Goal: Task Accomplishment & Management: Use online tool/utility

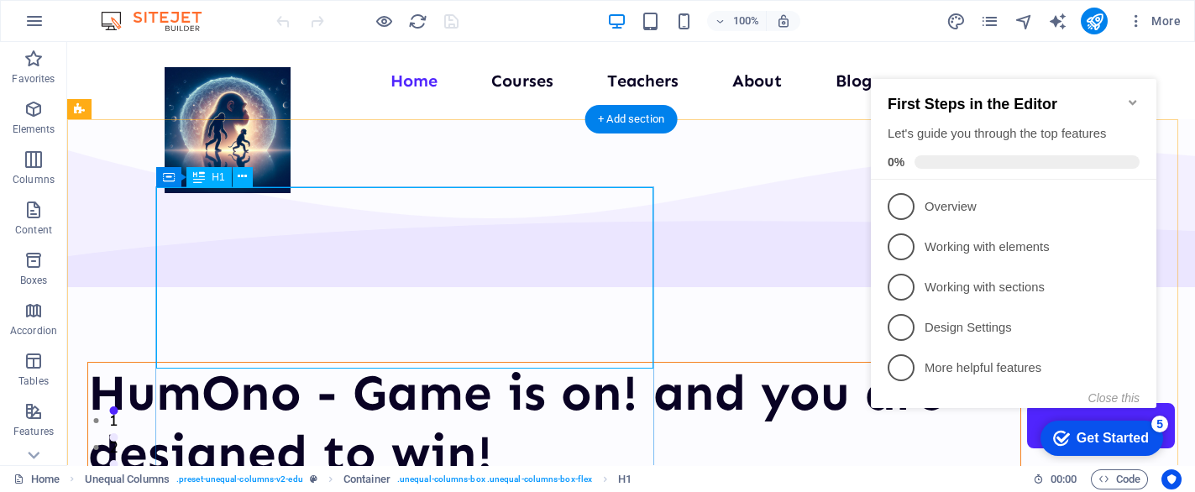
click at [572, 363] on div "HumOno - Game is on! and you are designed to win!" at bounding box center [554, 423] width 932 height 121
drag, startPoint x: 559, startPoint y: 333, endPoint x: 498, endPoint y: 325, distance: 61.8
click at [498, 363] on div "HumOno - Game is on! and you are designed to win!" at bounding box center [554, 423] width 932 height 121
click at [542, 363] on div "HumOno - Game is on! and you are designed to win!" at bounding box center [554, 423] width 932 height 121
drag, startPoint x: 542, startPoint y: 336, endPoint x: 245, endPoint y: 337, distance: 296.5
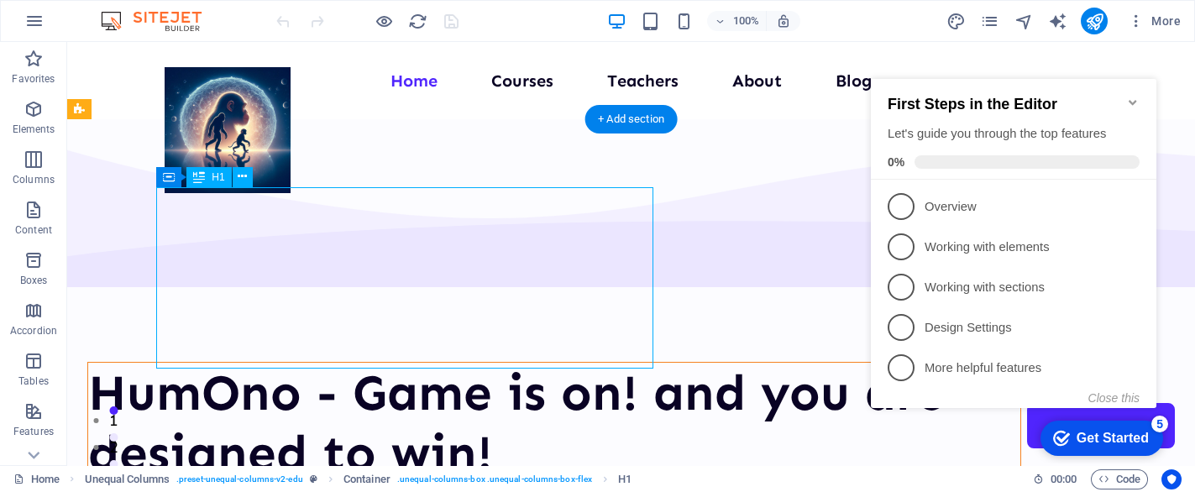
click at [541, 363] on div "HumOno - Game is on! and you are designed to win!" at bounding box center [554, 423] width 932 height 121
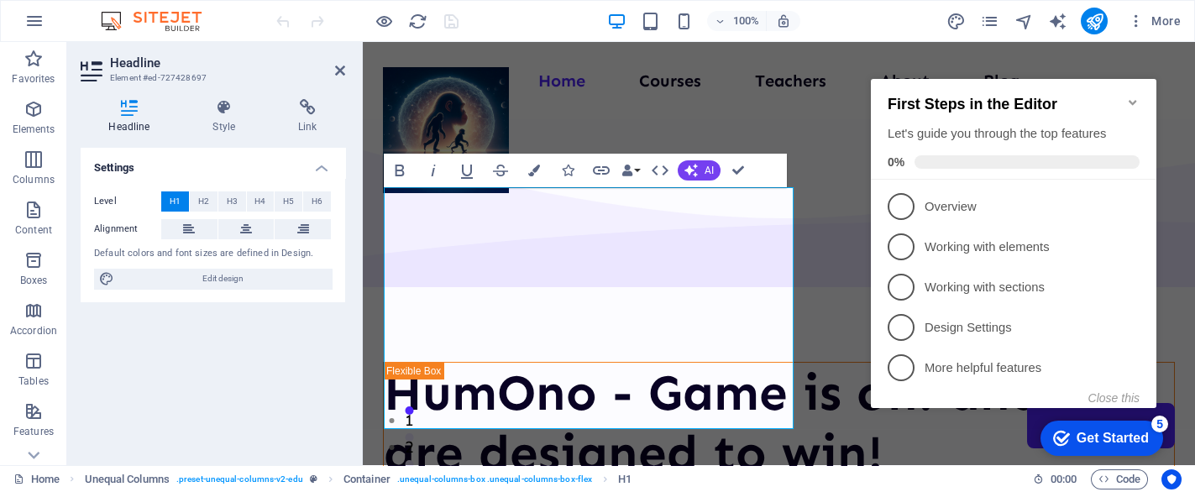
paste h1
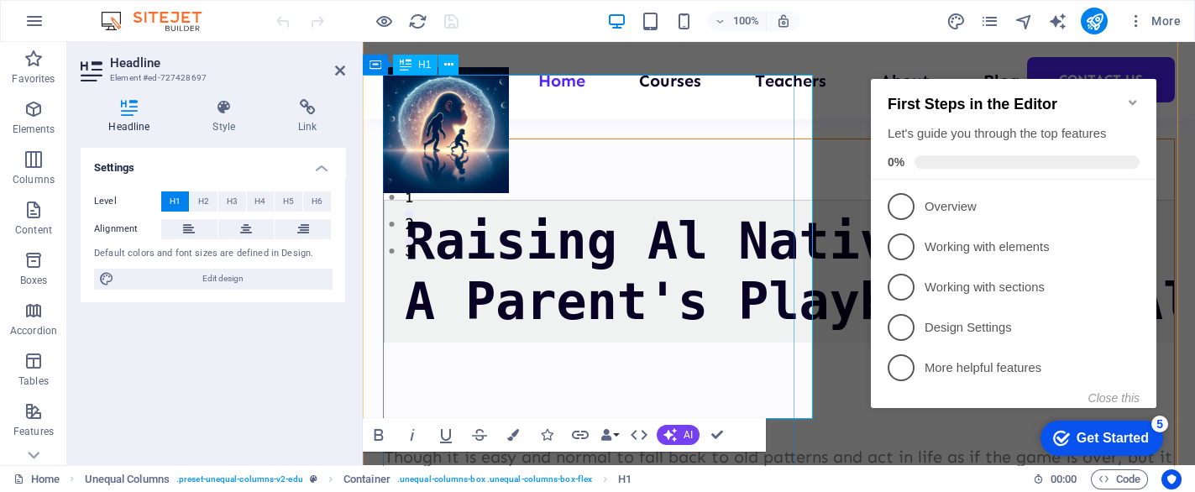
scroll to position [112, 0]
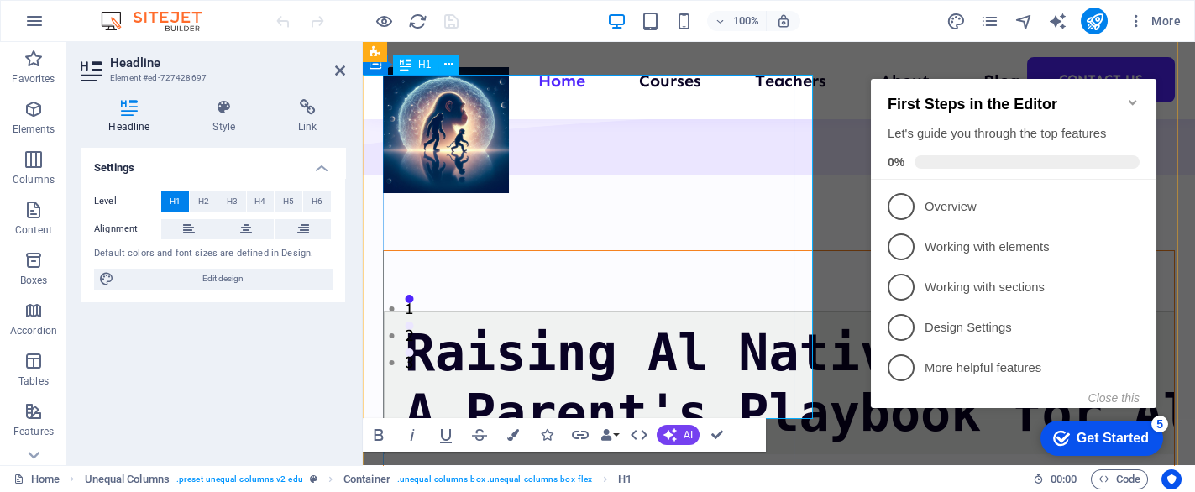
click at [407, 312] on pre "Raising Al Natives A Parent's Playbook for Al-Ready Kids" at bounding box center [779, 383] width 790 height 143
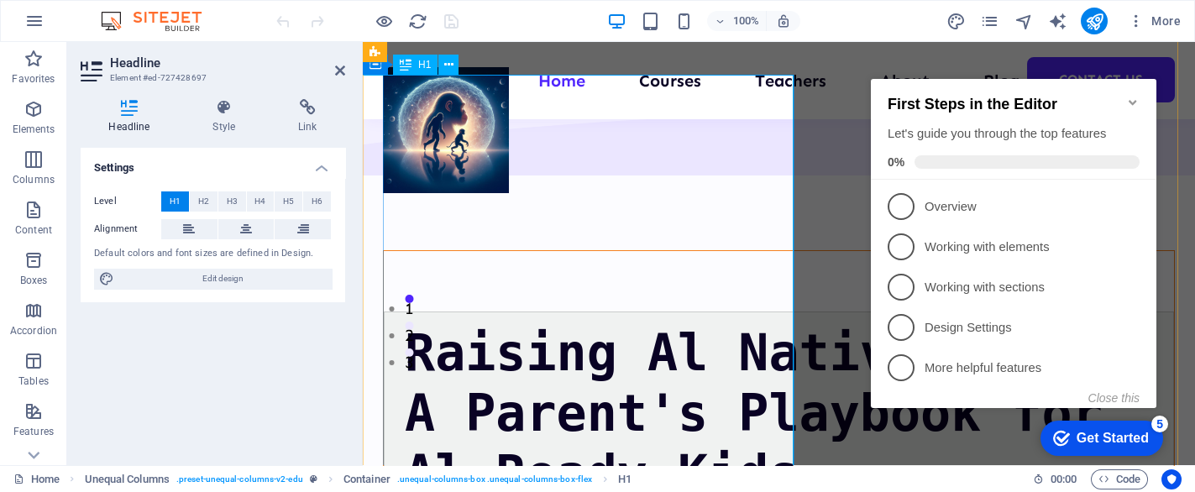
click at [616, 331] on pre "Raising Al Natives A Parent's Playbook for ‌Al-Ready Kids" at bounding box center [779, 413] width 790 height 203
click at [245, 222] on icon at bounding box center [246, 229] width 12 height 20
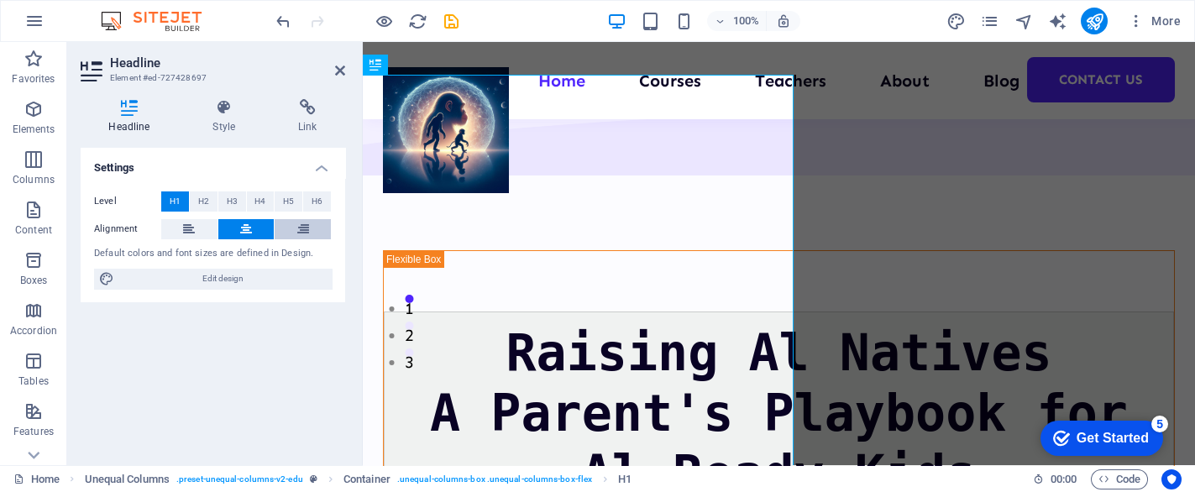
click at [300, 232] on icon at bounding box center [303, 229] width 12 height 20
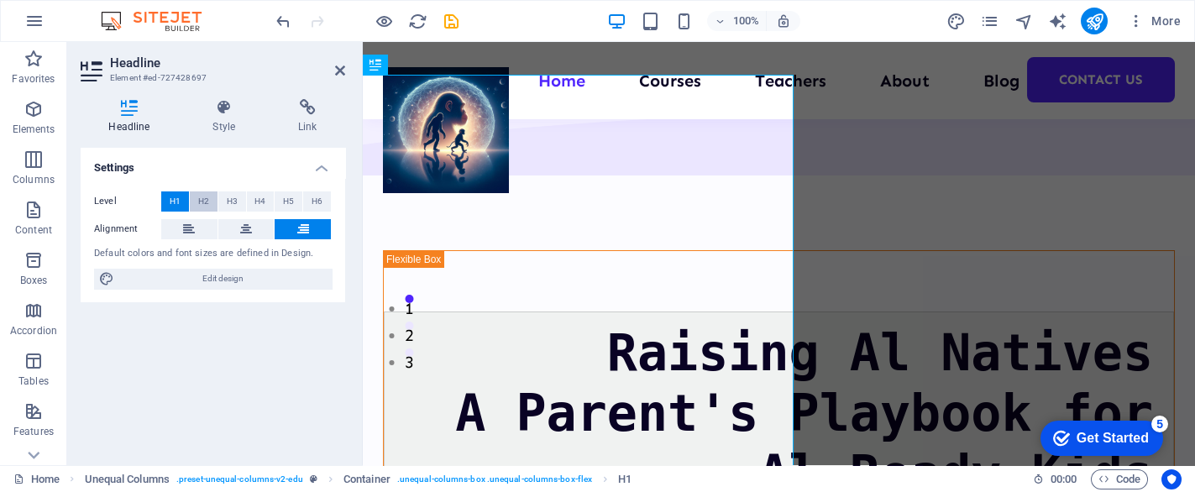
click at [203, 206] on span "H2" at bounding box center [203, 202] width 11 height 20
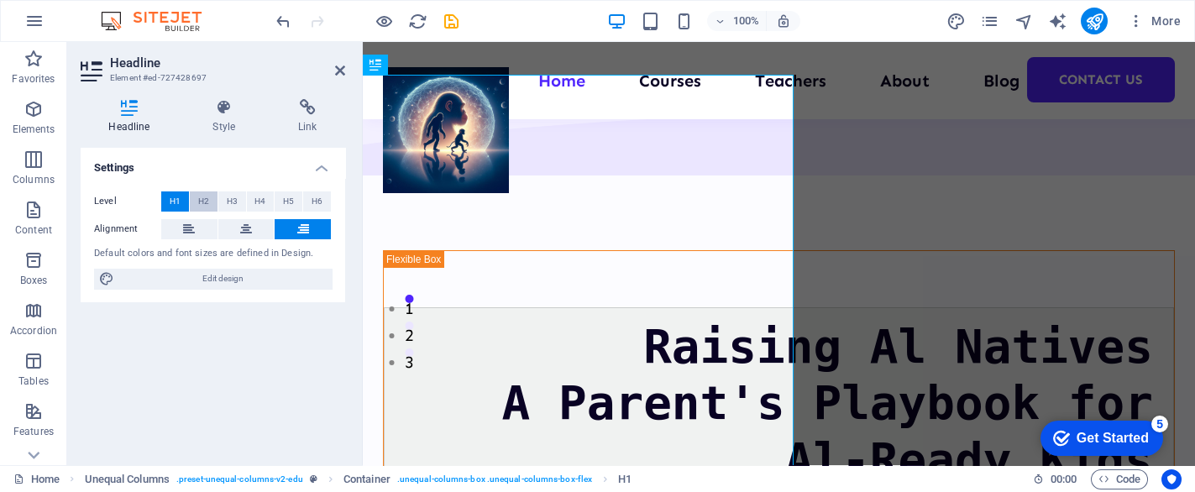
scroll to position [0, 252]
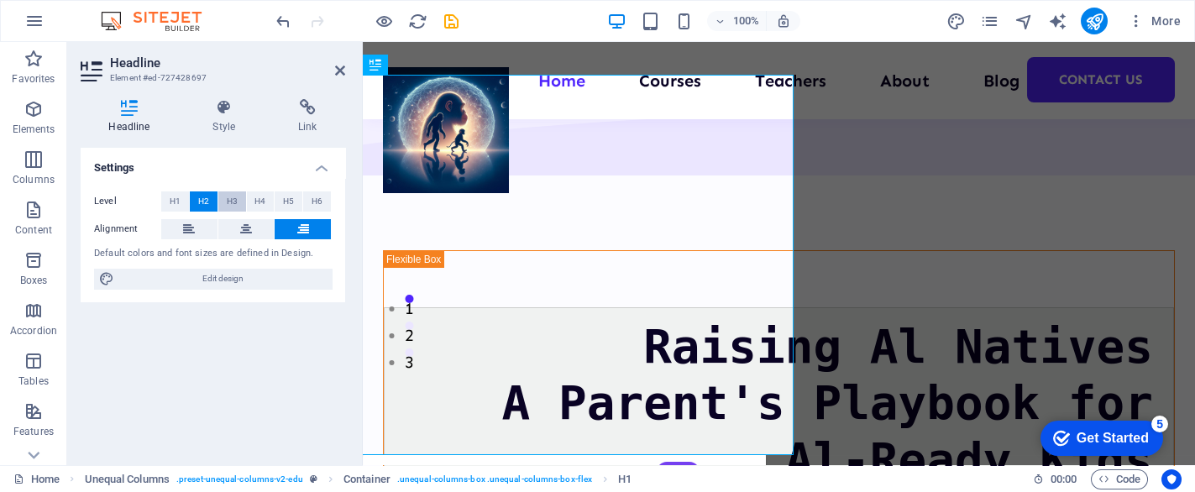
click at [234, 200] on span "H3" at bounding box center [232, 202] width 11 height 20
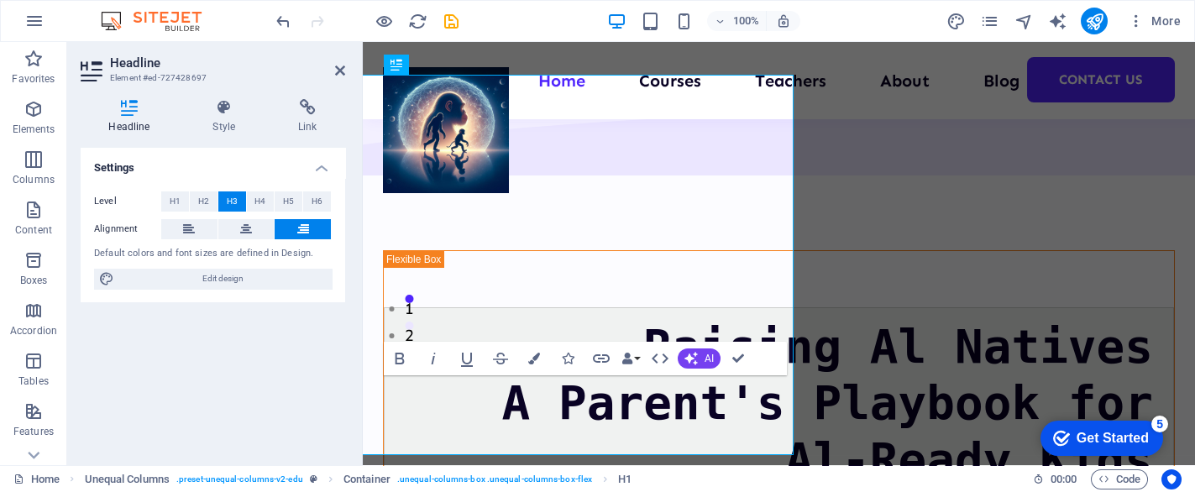
scroll to position [0, 0]
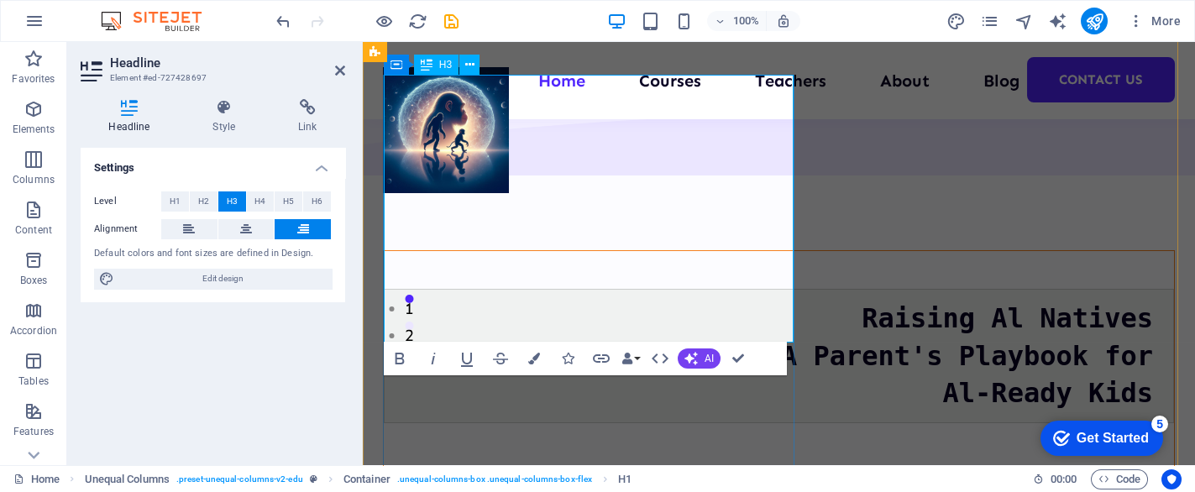
click at [491, 289] on pre "Raising Al Natives A Parent's Playbook for ‌Al-Ready Kids" at bounding box center [779, 356] width 790 height 134
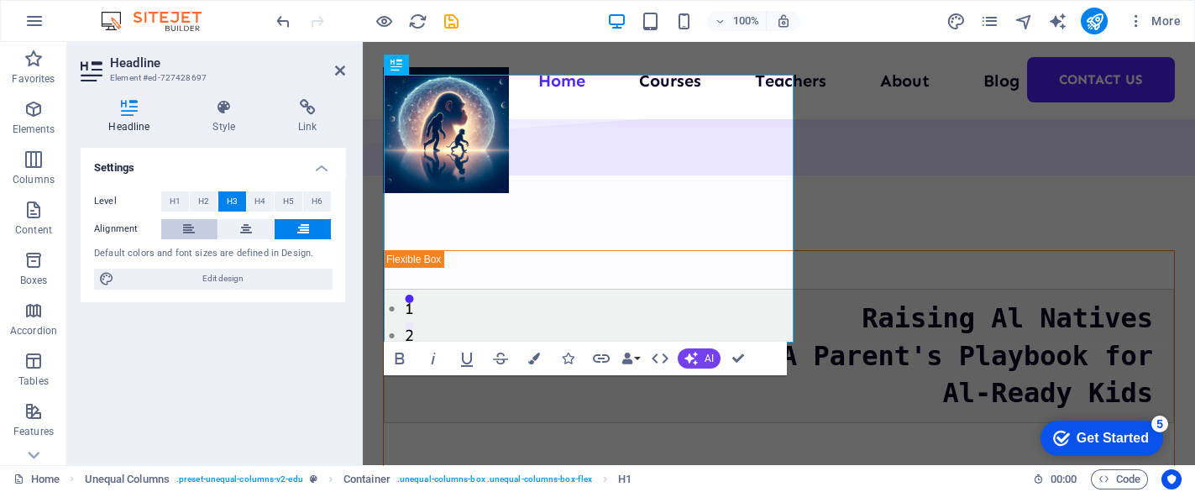
click at [192, 224] on icon at bounding box center [189, 229] width 12 height 20
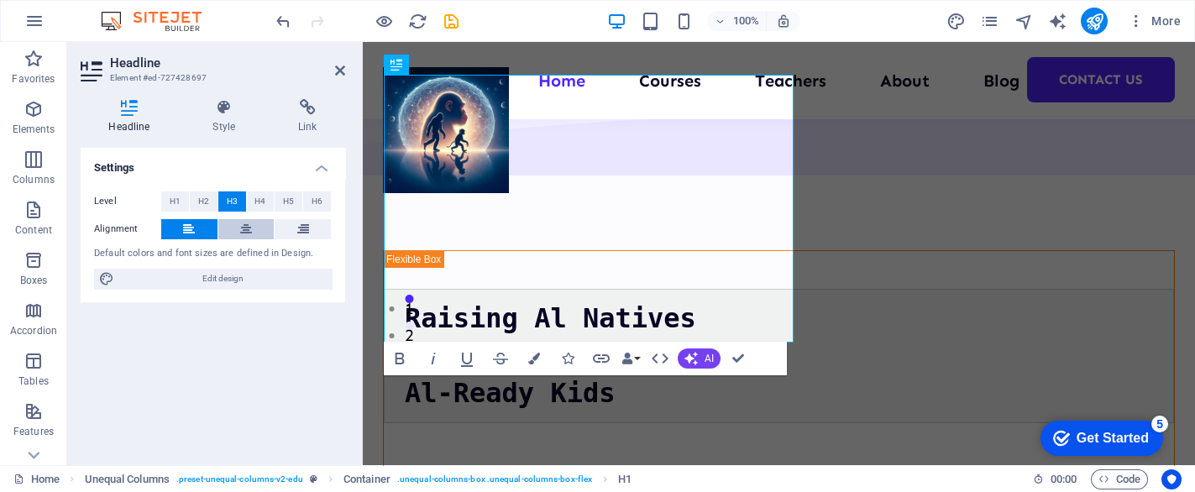
click at [240, 233] on icon at bounding box center [246, 229] width 12 height 20
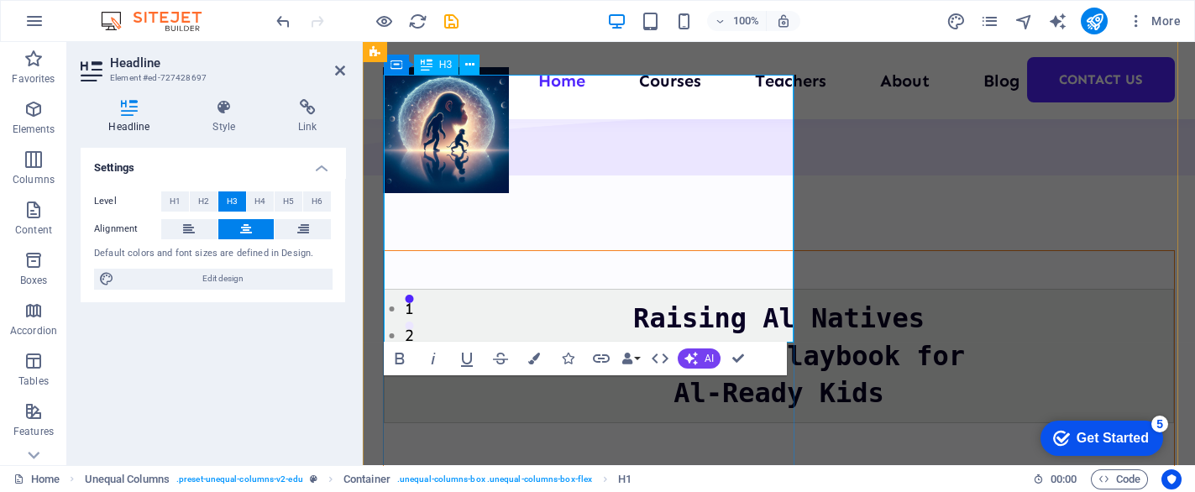
drag, startPoint x: 689, startPoint y: 255, endPoint x: 409, endPoint y: 221, distance: 281.8
click at [409, 289] on pre "Raising Al Natives A Parent's Playbook for ‌Al-Ready Kids" at bounding box center [779, 356] width 790 height 134
click at [313, 197] on span "H6" at bounding box center [317, 202] width 11 height 20
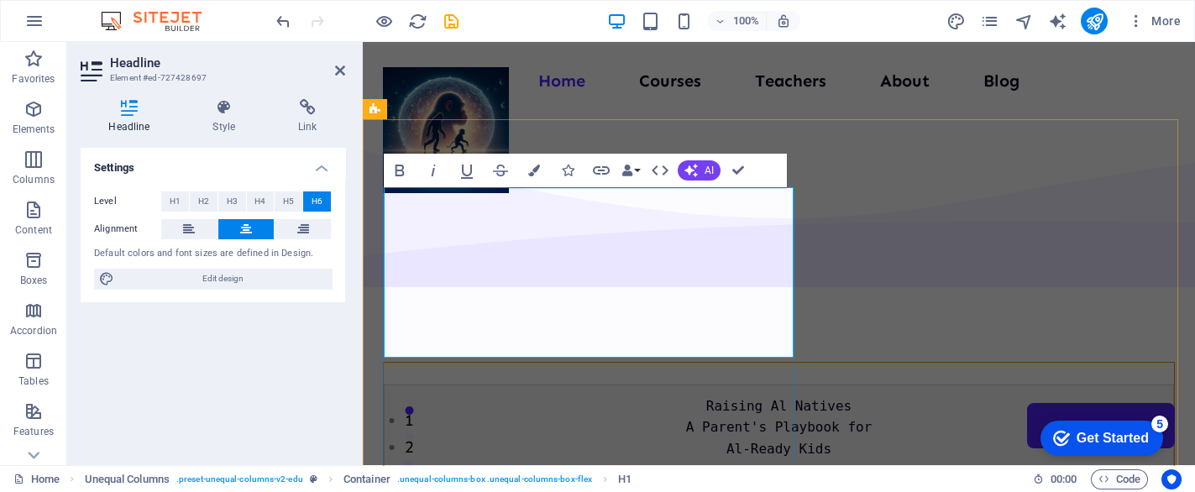
click at [688, 385] on pre "Raising Al Natives A Parent's Playbook for ‌Al-Ready Kids" at bounding box center [779, 428] width 790 height 87
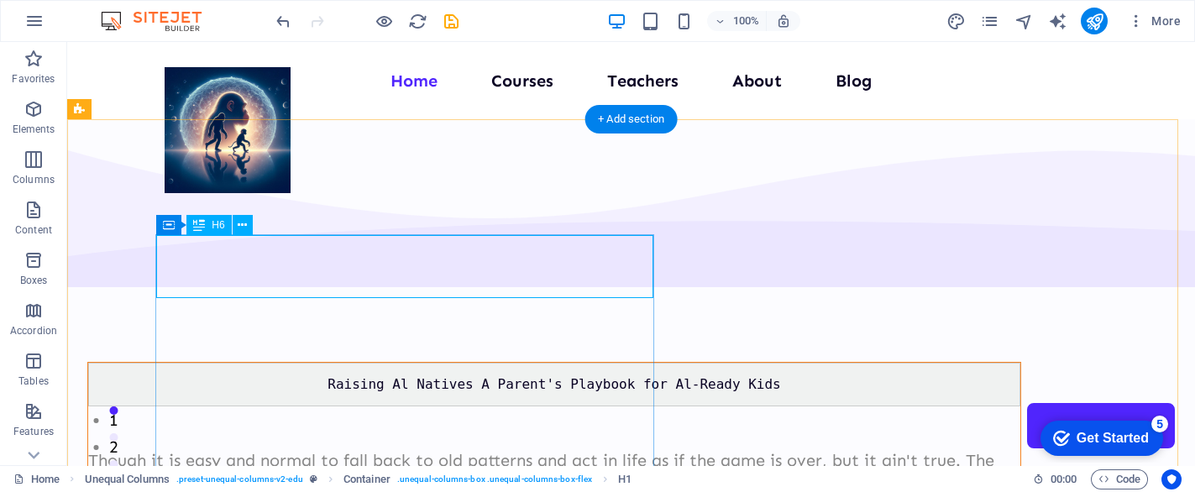
click at [415, 363] on div "Raising Al Natives A Parent's Playbook for Al-Ready Kids" at bounding box center [554, 385] width 932 height 44
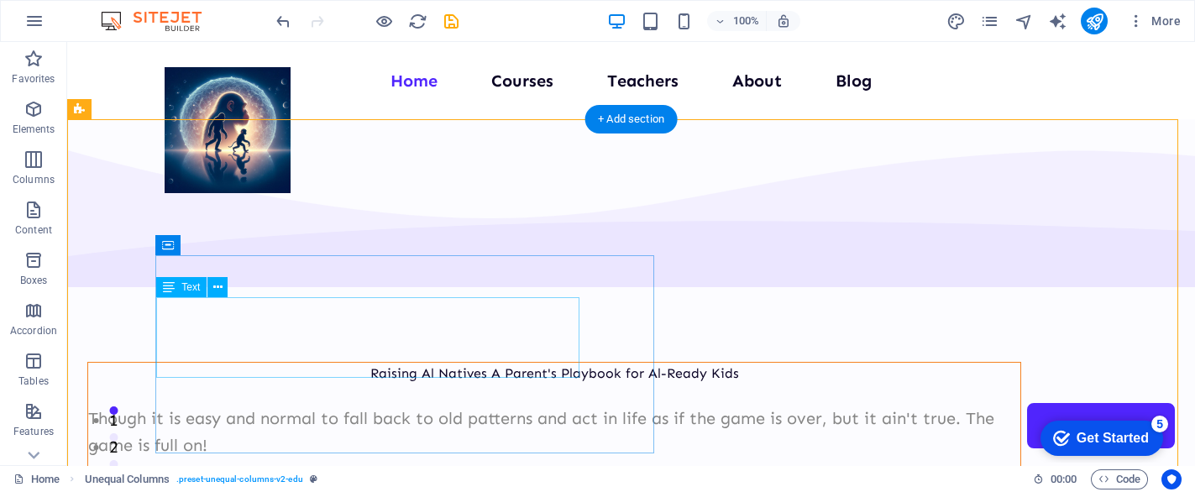
click at [437, 405] on div "Though it is easy and normal to fall back to old patterns and act in life as if…" at bounding box center [554, 432] width 932 height 54
click at [328, 405] on div "Though it is easy and normal to fall back to old patterns and act in life as if…" at bounding box center [554, 432] width 932 height 54
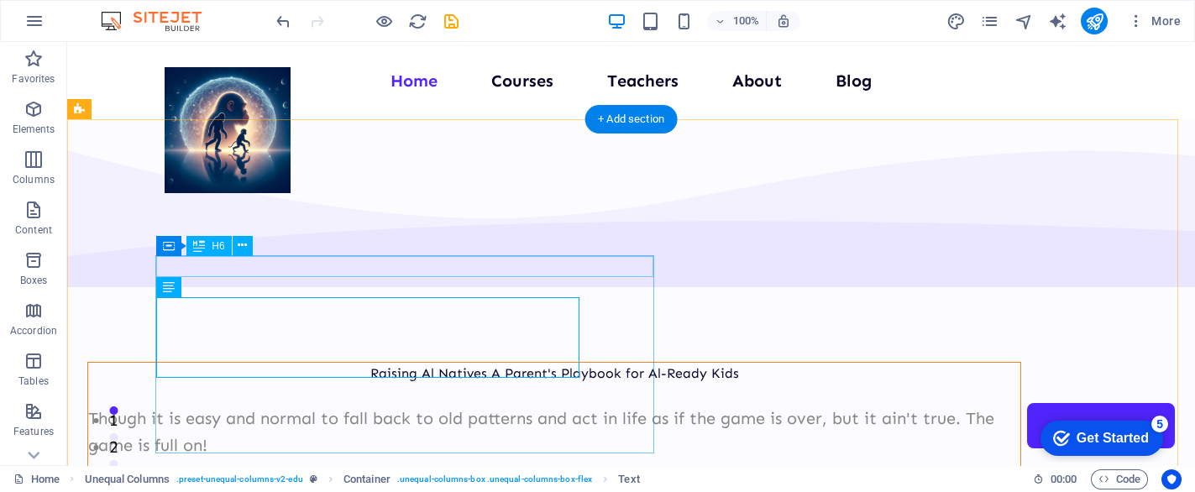
click at [567, 363] on div "Raising Al Natives A Parent's Playbook for Al-Ready Kids" at bounding box center [554, 374] width 932 height 22
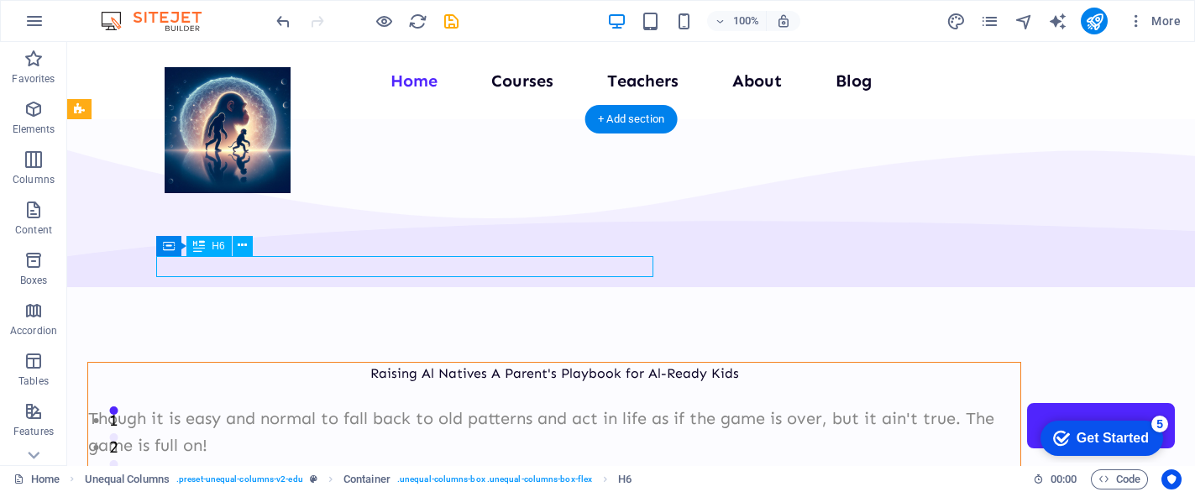
click at [563, 363] on div "Raising Al Natives A Parent's Playbook for Al-Ready Kids" at bounding box center [554, 374] width 932 height 22
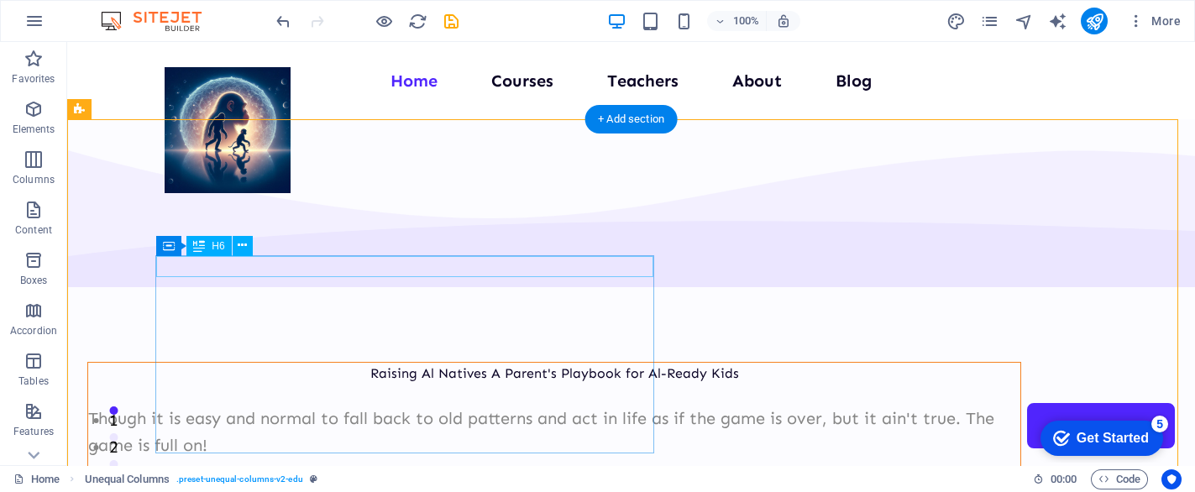
click at [348, 363] on div "Raising Al Natives A Parent's Playbook for Al-Ready Kids" at bounding box center [554, 374] width 932 height 22
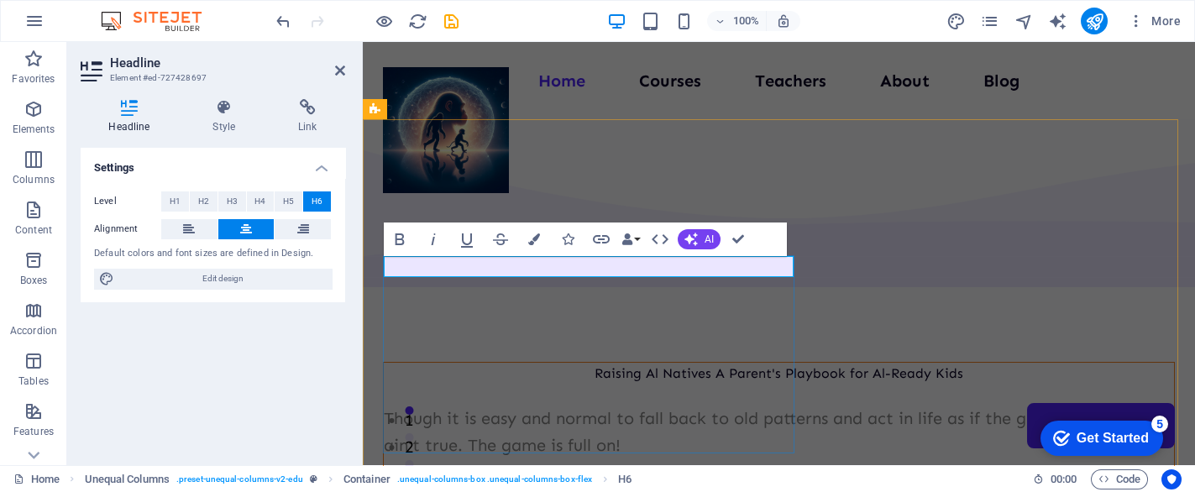
click at [595, 365] on span "Raising Al Natives A Parent's Playbook for Al-Ready Kids" at bounding box center [779, 373] width 369 height 16
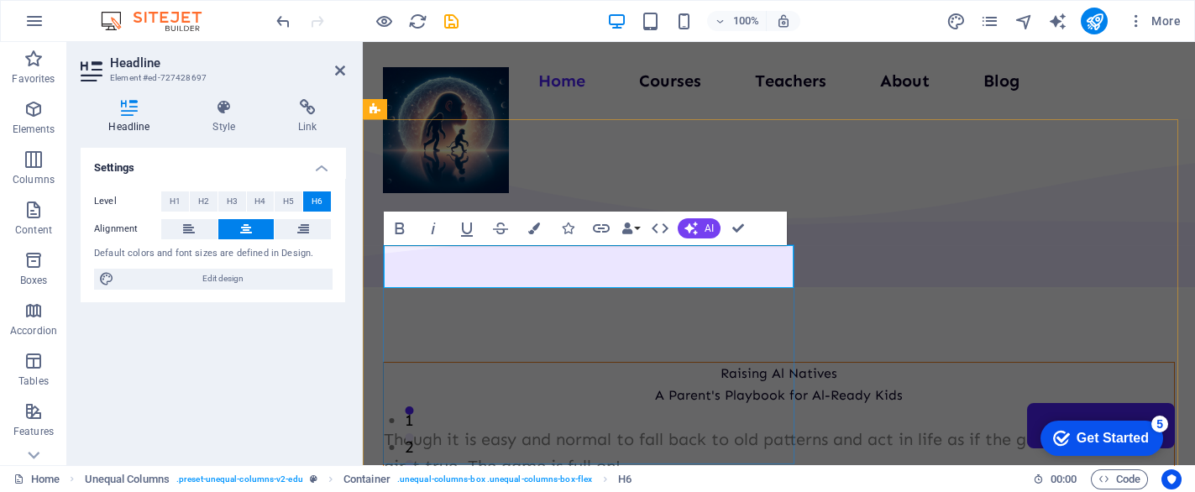
click at [655, 365] on span "Raising Al Natives ‌A Parent's Playbook for Al-Ready Kids" at bounding box center [779, 384] width 248 height 38
click at [208, 207] on button "H2" at bounding box center [204, 202] width 28 height 20
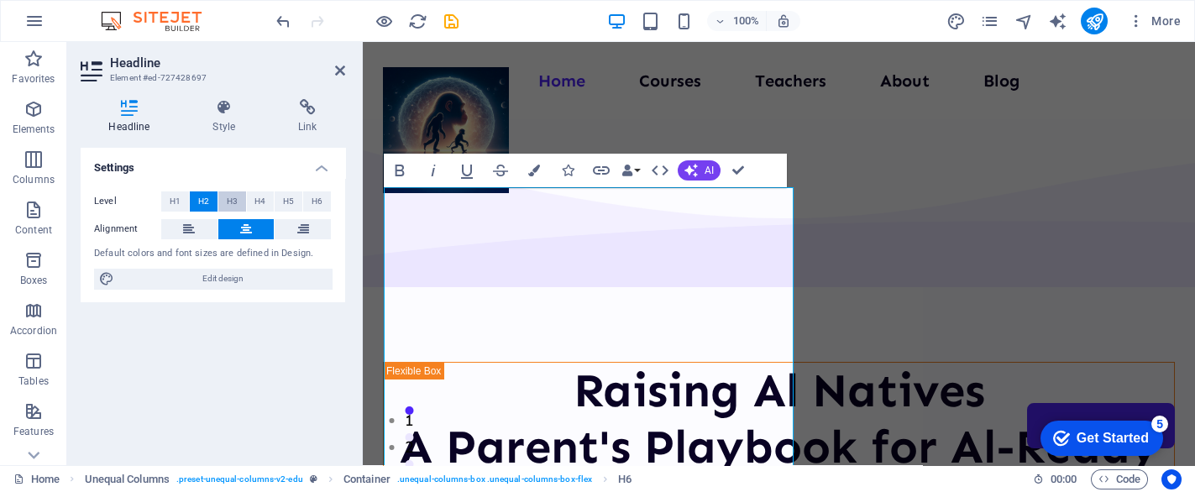
click at [230, 206] on span "H3" at bounding box center [232, 202] width 11 height 20
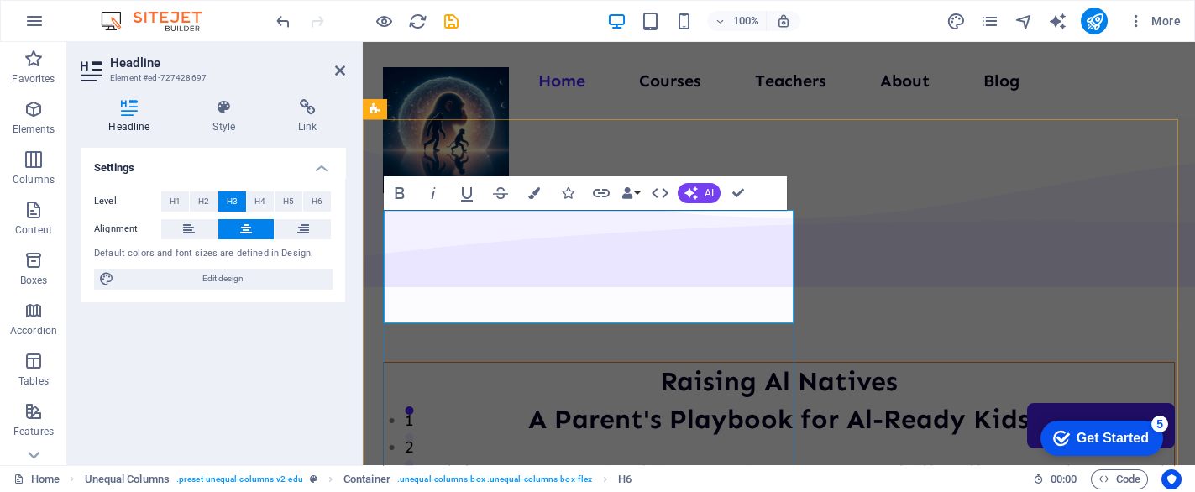
click at [598, 365] on span "Raising Al Natives ‌A Parent's Playbook for Al-Ready Kids" at bounding box center [779, 400] width 502 height 70
click at [743, 363] on h3 "Raising Al Natives ‌A Parent's Playbook for Al-Ready Kids" at bounding box center [779, 401] width 790 height 76
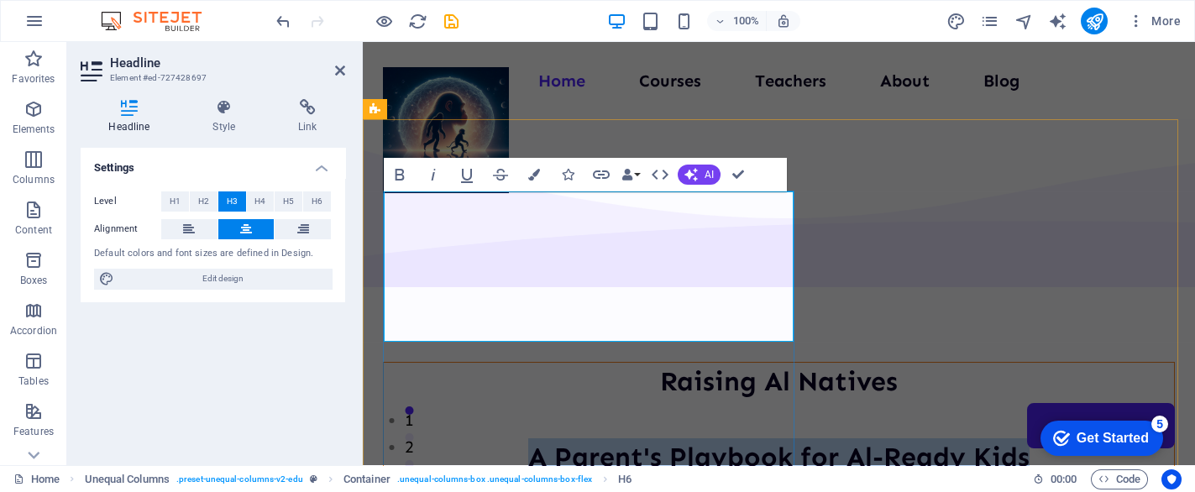
drag, startPoint x: 669, startPoint y: 314, endPoint x: 408, endPoint y: 288, distance: 261.7
click at [408, 363] on h3 "Raising Al Natives ‌ ‌A Parent's Playbook for Al-Ready Kids" at bounding box center [779, 419] width 790 height 113
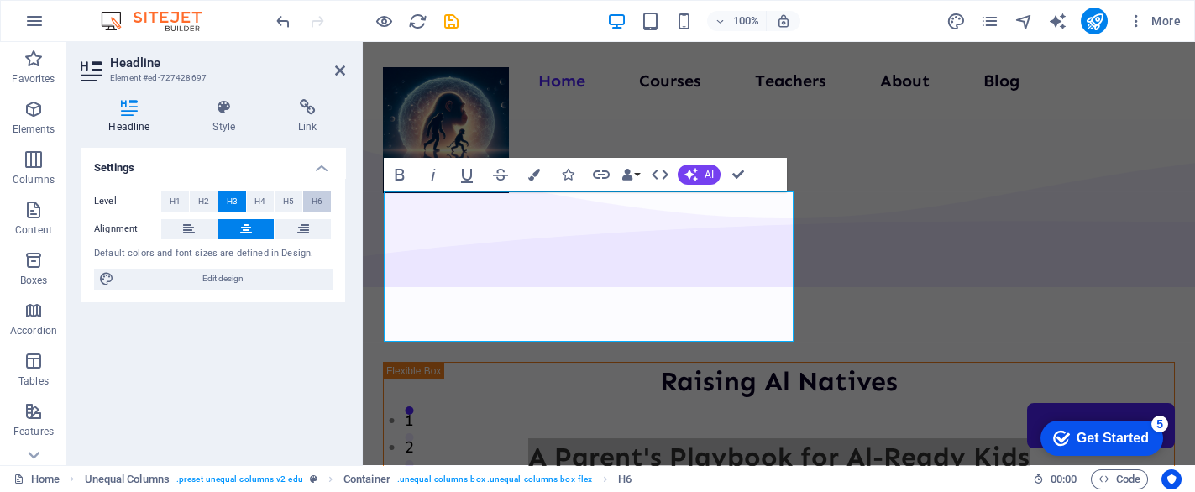
click at [312, 199] on span "H6" at bounding box center [317, 202] width 11 height 20
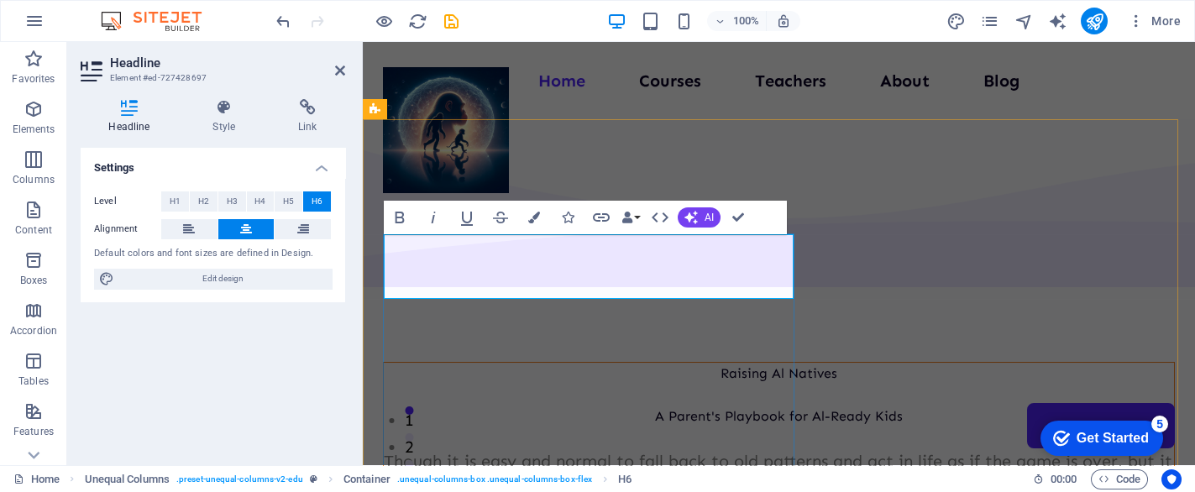
click at [655, 365] on span "Raising Al Natives ‌ ‌A Parent's Playbook for Al-Ready Kids" at bounding box center [779, 394] width 248 height 59
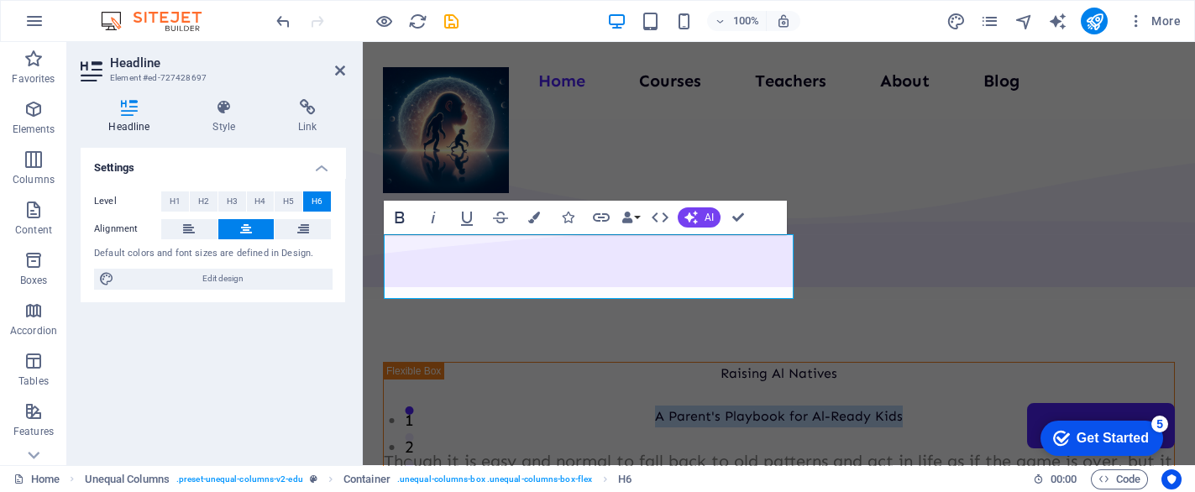
click at [398, 215] on icon "button" at bounding box center [400, 217] width 20 height 20
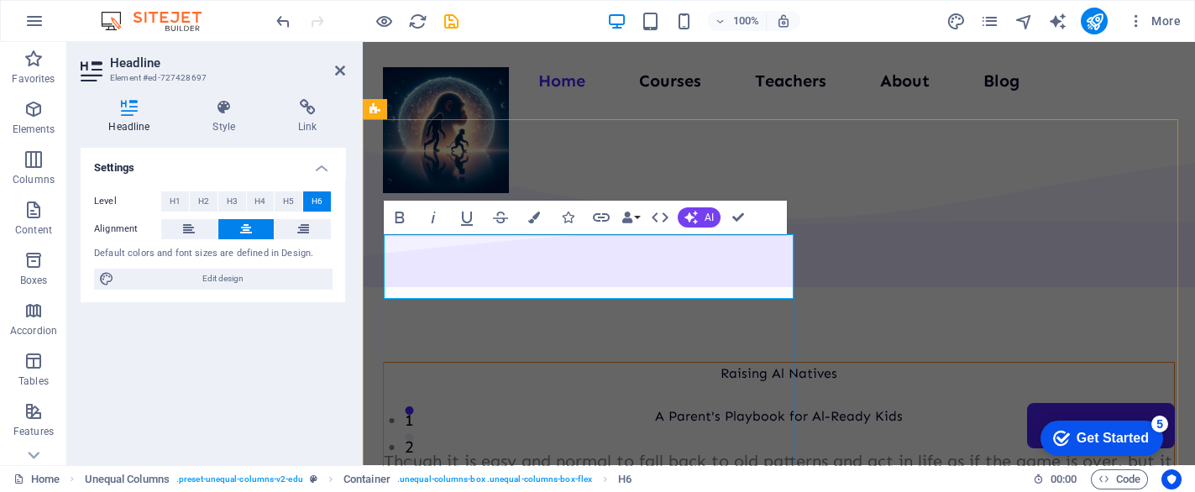
click at [655, 363] on h6 "Raising Al Natives ‌ ‌A Parent's Playbook for Al-Ready Kids" at bounding box center [779, 395] width 790 height 65
drag, startPoint x: 659, startPoint y: 245, endPoint x: 515, endPoint y: 248, distance: 143.7
click at [515, 363] on h6 "Raising Al Natives ‌ ‌A Parent's Playbook for Al-Ready Kids" at bounding box center [779, 395] width 790 height 65
click at [400, 217] on icon "button" at bounding box center [399, 218] width 9 height 12
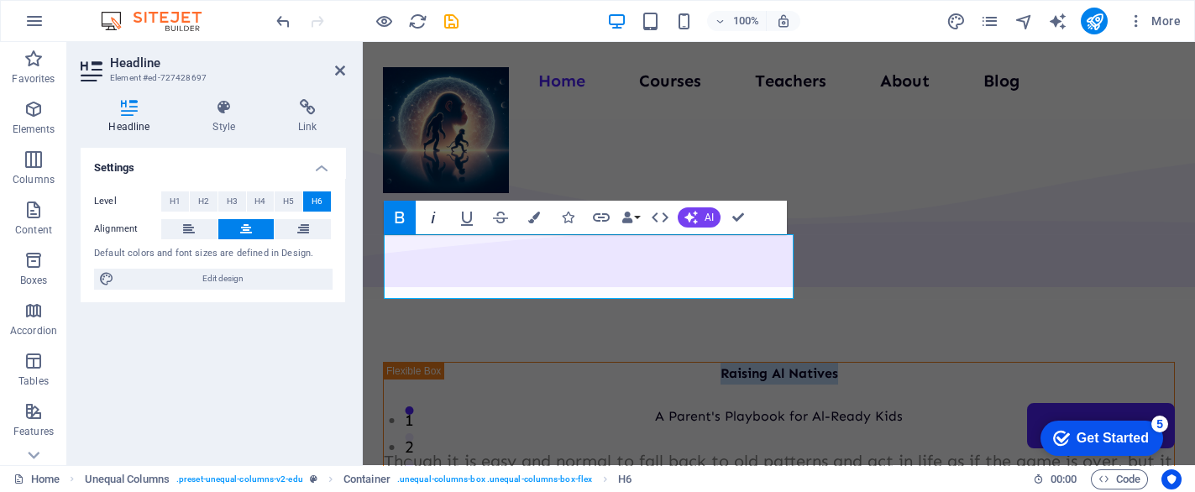
click at [435, 213] on icon "button" at bounding box center [433, 217] width 20 height 20
click at [439, 215] on icon "button" at bounding box center [433, 217] width 20 height 20
click at [477, 218] on button "Underline" at bounding box center [467, 218] width 32 height 34
click at [472, 218] on icon "button" at bounding box center [467, 217] width 20 height 20
click at [540, 211] on button "Colors" at bounding box center [534, 218] width 32 height 34
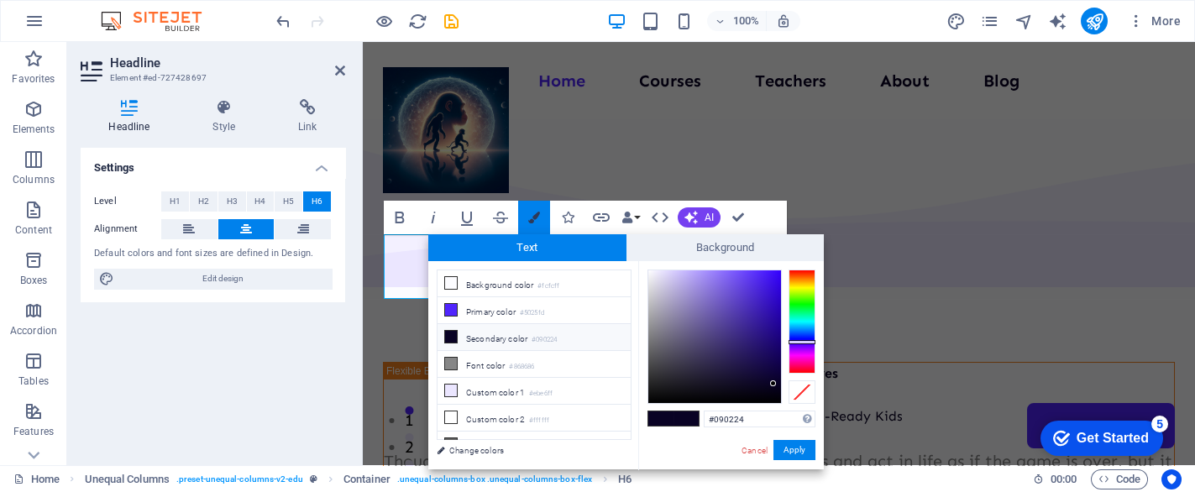
click at [540, 211] on button "Colors" at bounding box center [534, 218] width 32 height 34
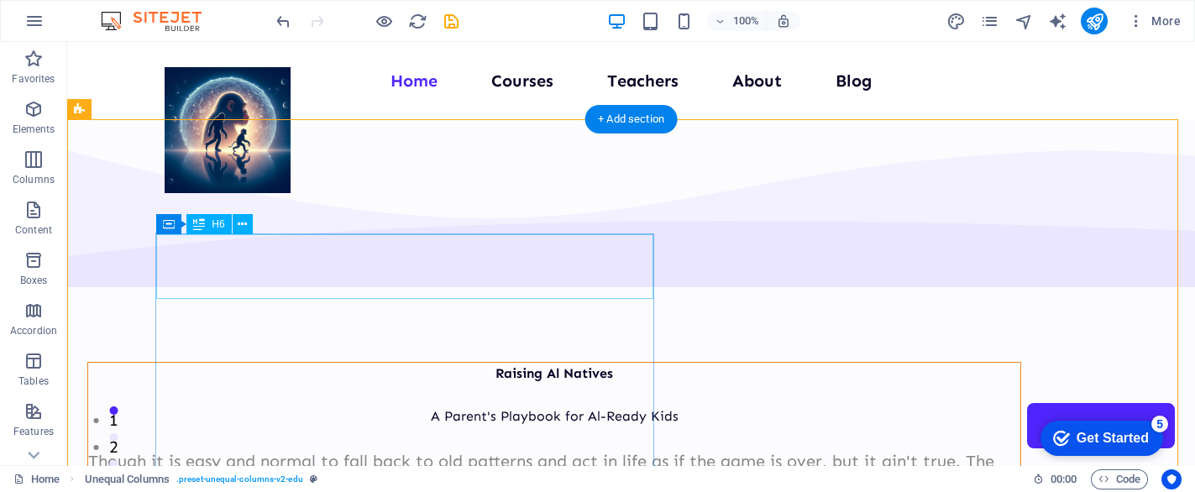
click at [465, 363] on div "Raising Al Natives A Parent's Playbook for Al-Ready Kids" at bounding box center [554, 395] width 932 height 65
click at [432, 363] on div "Raising Al Natives A Parent's Playbook for Al-Ready Kids" at bounding box center [554, 395] width 932 height 65
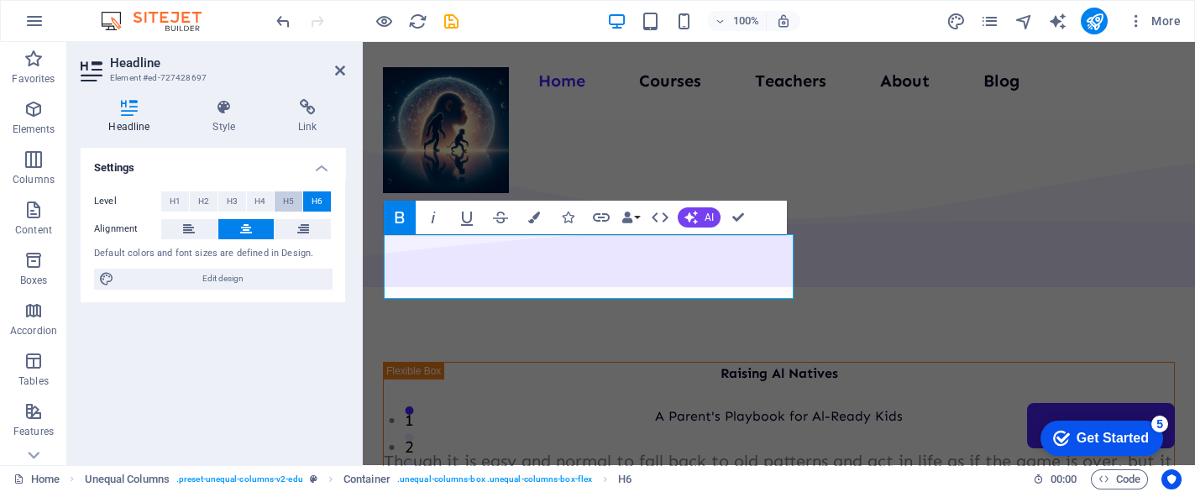
click at [290, 193] on span "H5" at bounding box center [288, 202] width 11 height 20
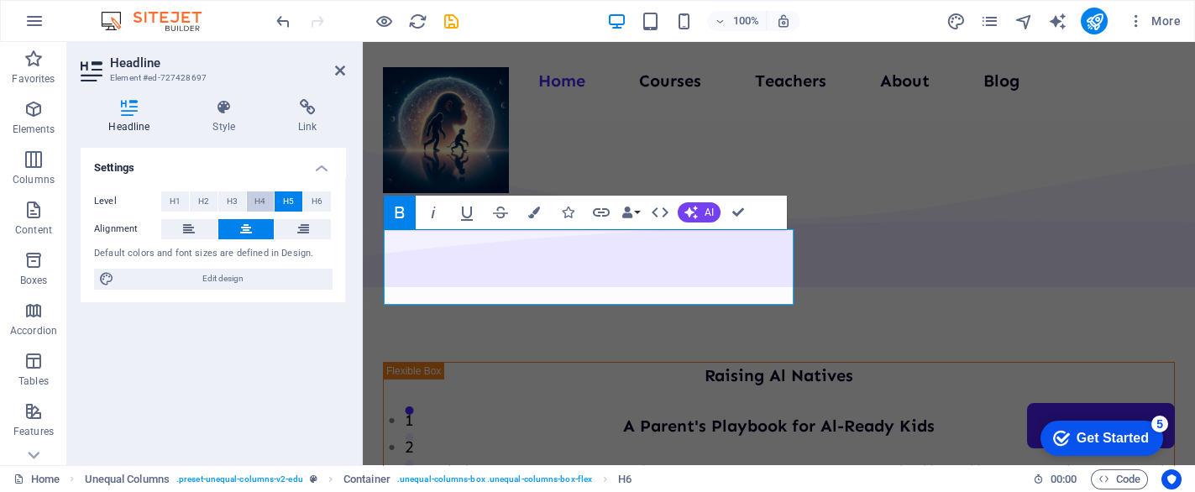
click at [258, 205] on span "H4" at bounding box center [260, 202] width 11 height 20
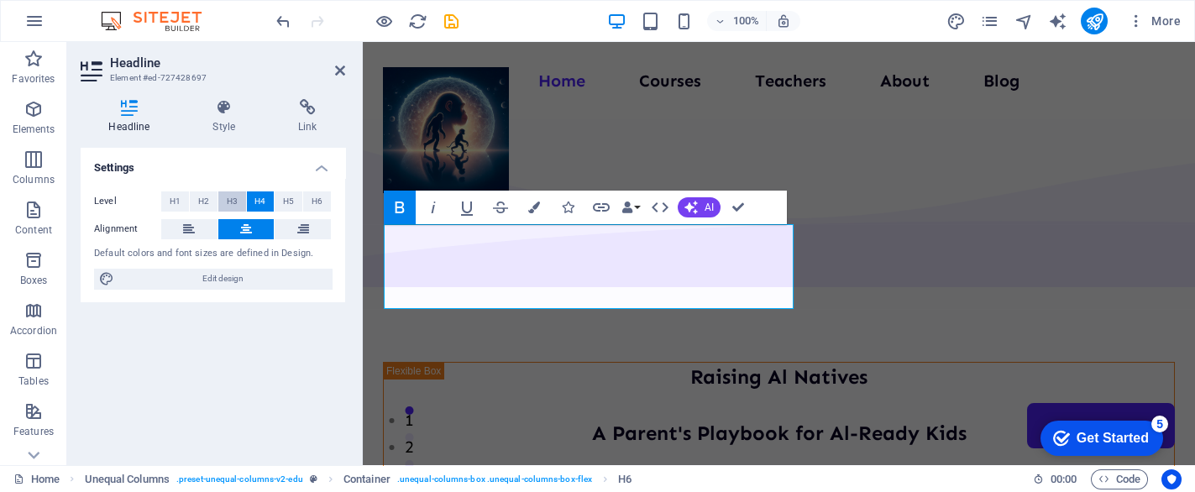
click at [230, 202] on span "H3" at bounding box center [232, 202] width 11 height 20
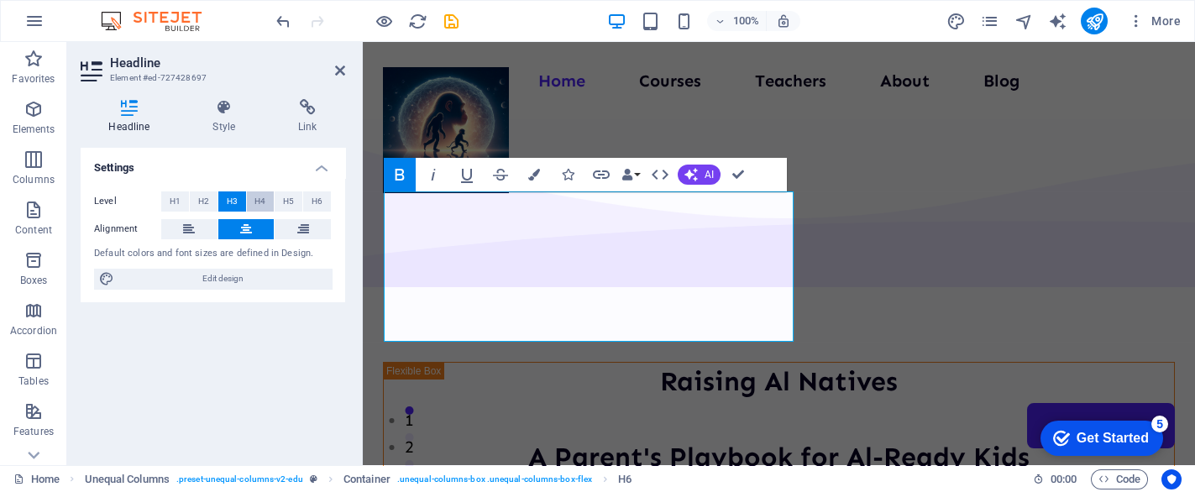
click at [262, 204] on span "H4" at bounding box center [260, 202] width 11 height 20
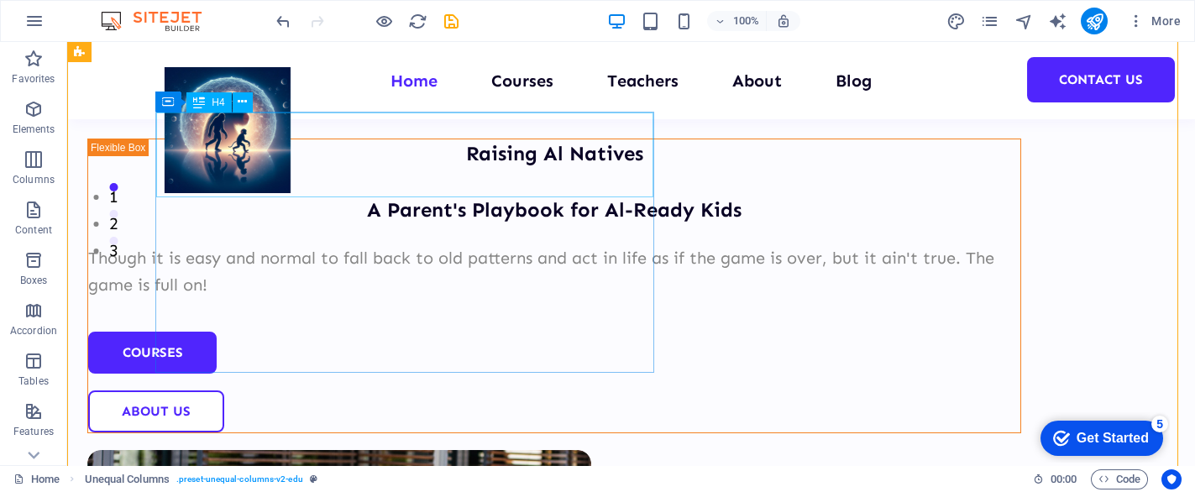
scroll to position [112, 0]
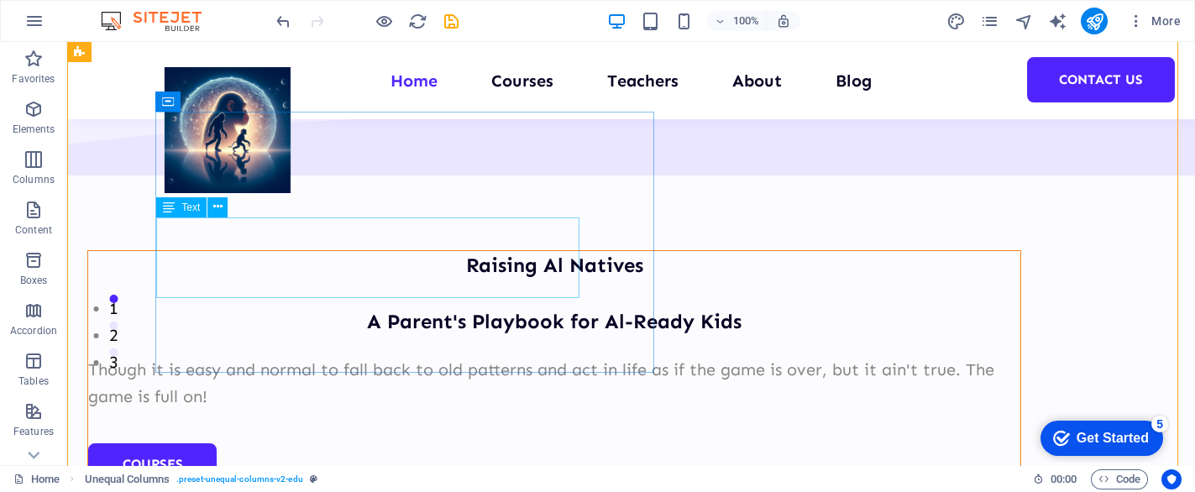
click at [321, 356] on div "Though it is easy and normal to fall back to old patterns and act in life as if…" at bounding box center [554, 383] width 932 height 54
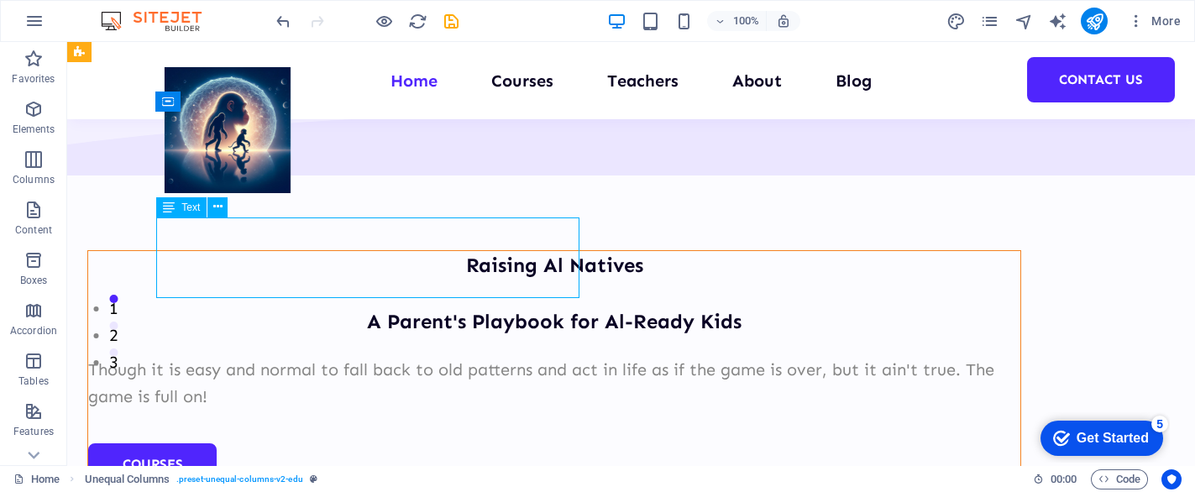
click at [321, 356] on div "Though it is easy and normal to fall back to old patterns and act in life as if…" at bounding box center [554, 383] width 932 height 54
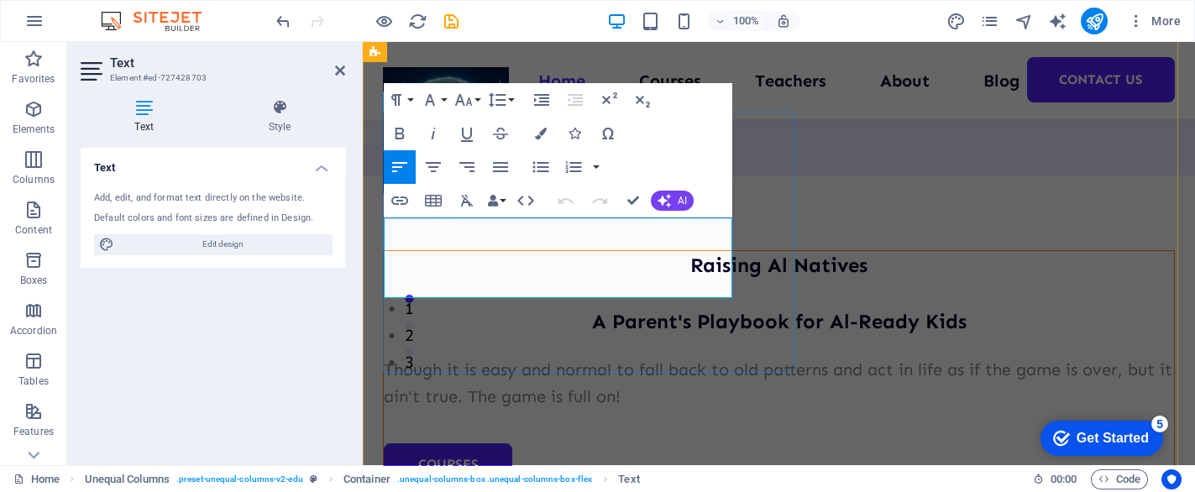
click at [525, 356] on p "Though it is easy and normal to fall back to old patterns and act in life as if…" at bounding box center [779, 383] width 790 height 54
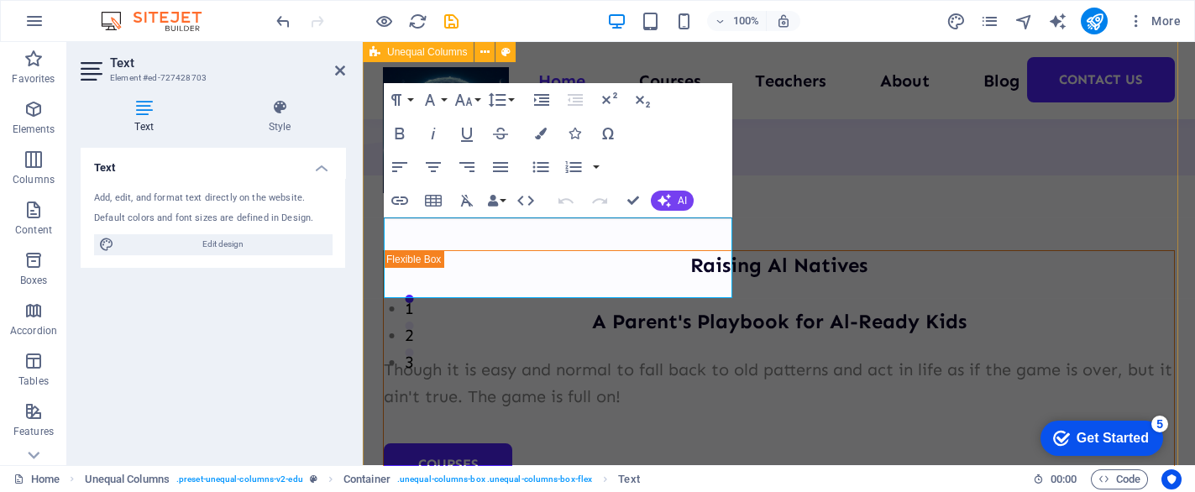
select select "multiple-waves"
select select "em"
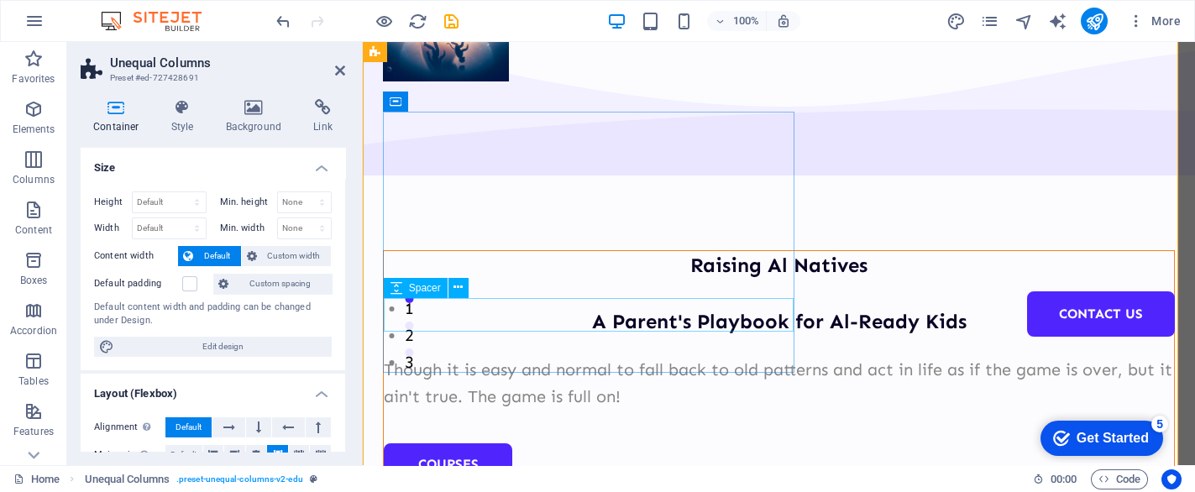
scroll to position [0, 0]
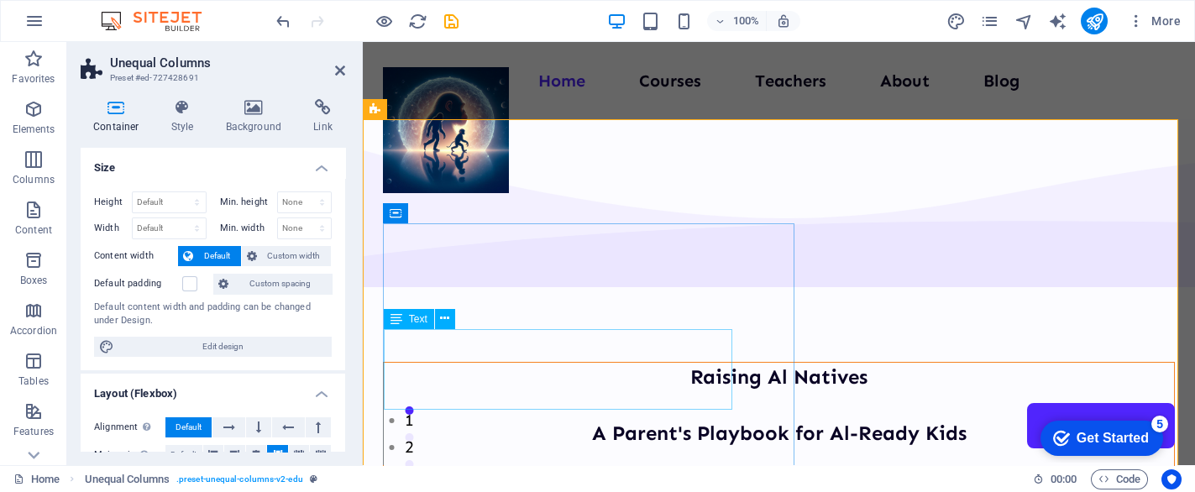
click at [580, 468] on div "Though it is easy and normal to fall back to old patterns and act in life as if…" at bounding box center [779, 495] width 790 height 54
click at [716, 468] on div "Though it is easy and normal to fall back to old patterns and act in life as if…" at bounding box center [779, 495] width 790 height 54
click at [691, 468] on div "Though it is easy and normal to fall back to old patterns and act in life as if…" at bounding box center [779, 495] width 790 height 54
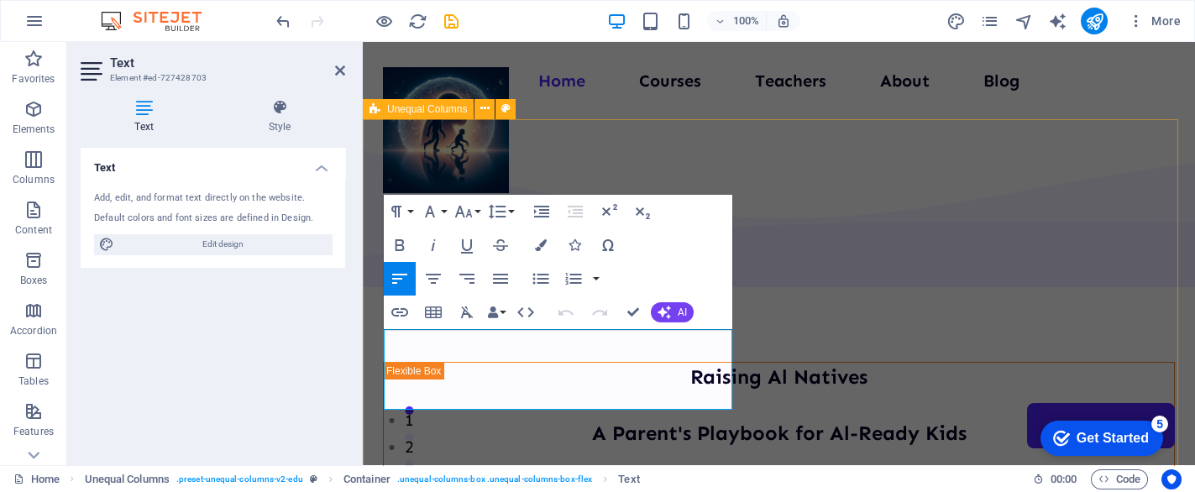
drag, startPoint x: 729, startPoint y: 402, endPoint x: 373, endPoint y: 339, distance: 361.6
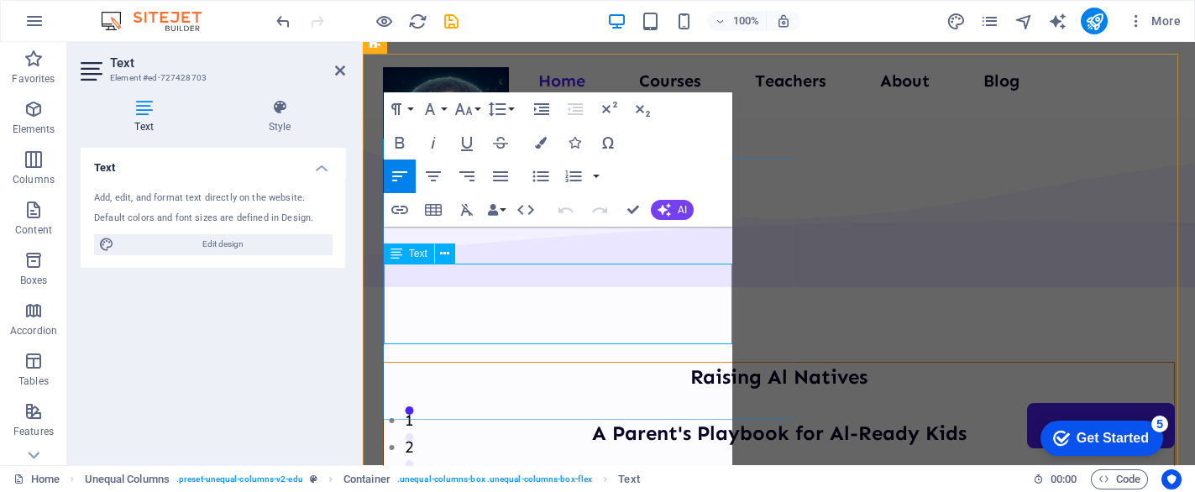
scroll to position [65, 0]
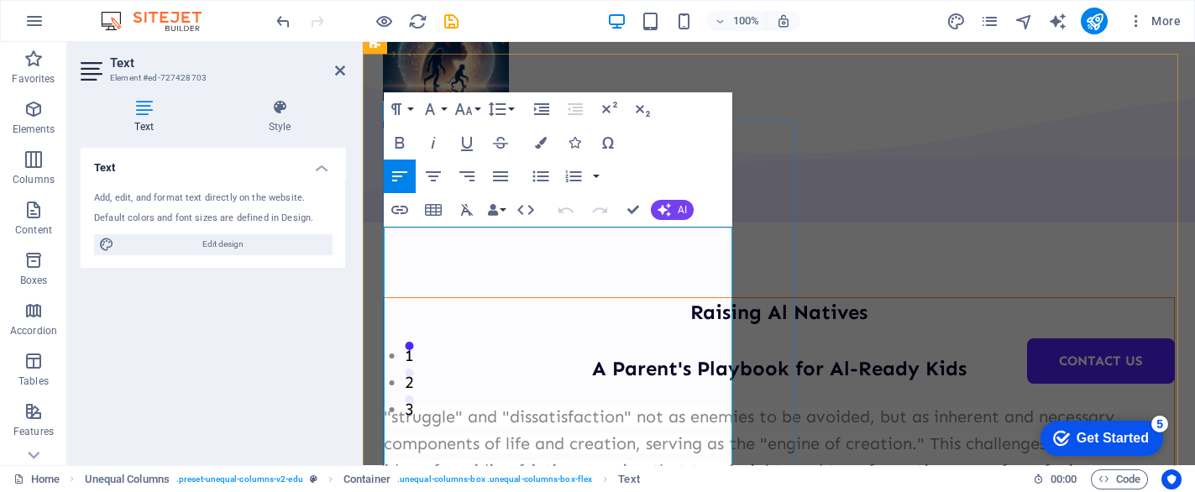
click at [638, 407] on span ""struggle" and "dissatisfaction" not as enemies to be avoided, but as inherent …" at bounding box center [763, 457] width 759 height 101
click at [614, 407] on span ""struggle" and "dissatisfaction" are not enemies to be avoided, but as inherent…" at bounding box center [763, 457] width 759 height 101
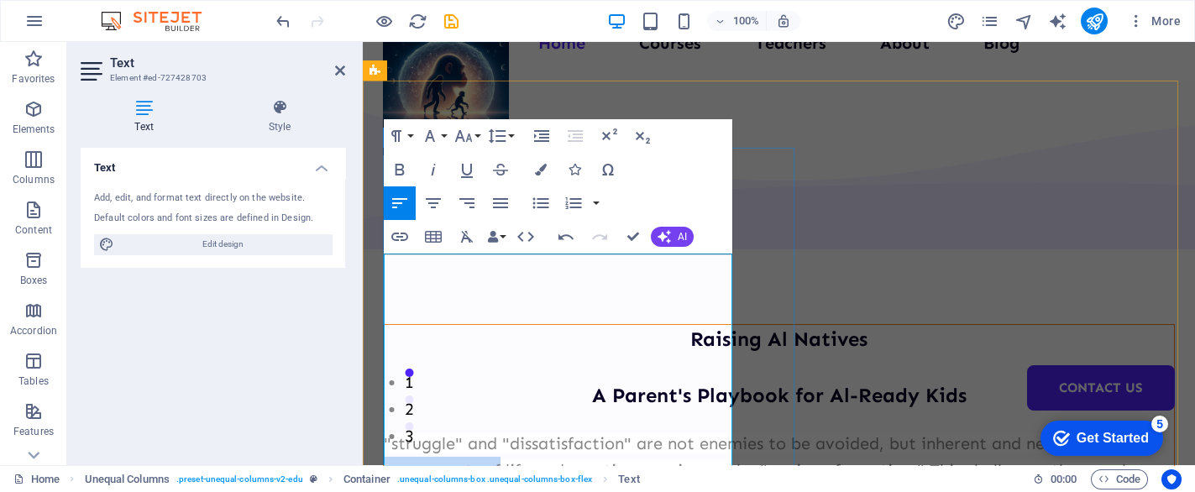
drag, startPoint x: 463, startPoint y: 317, endPoint x: 585, endPoint y: 314, distance: 121.8
click at [585, 433] on span ""struggle" and "dissatisfaction" are not enemies to be avoided, but inherent an…" at bounding box center [763, 483] width 759 height 101
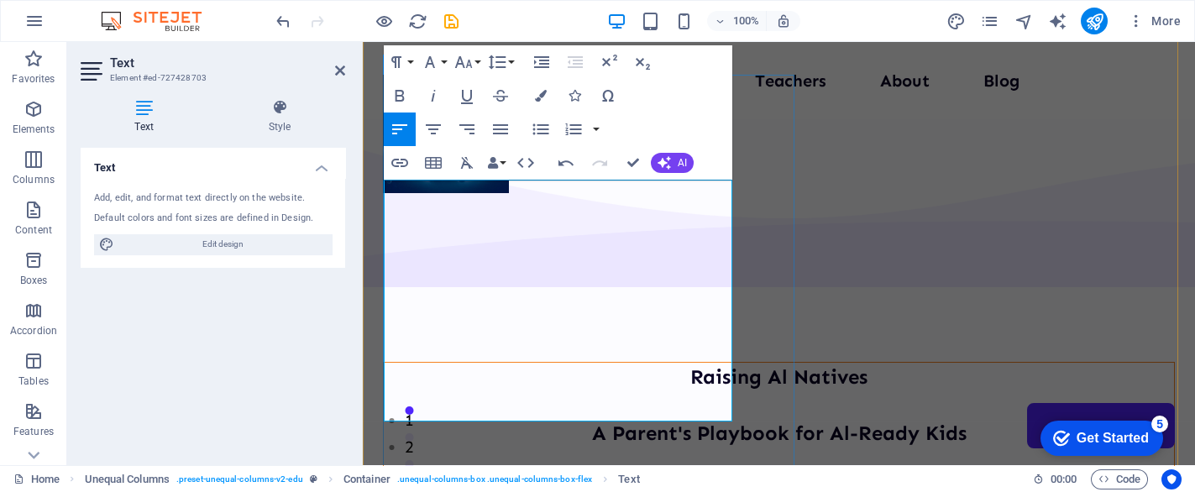
scroll to position [112, 0]
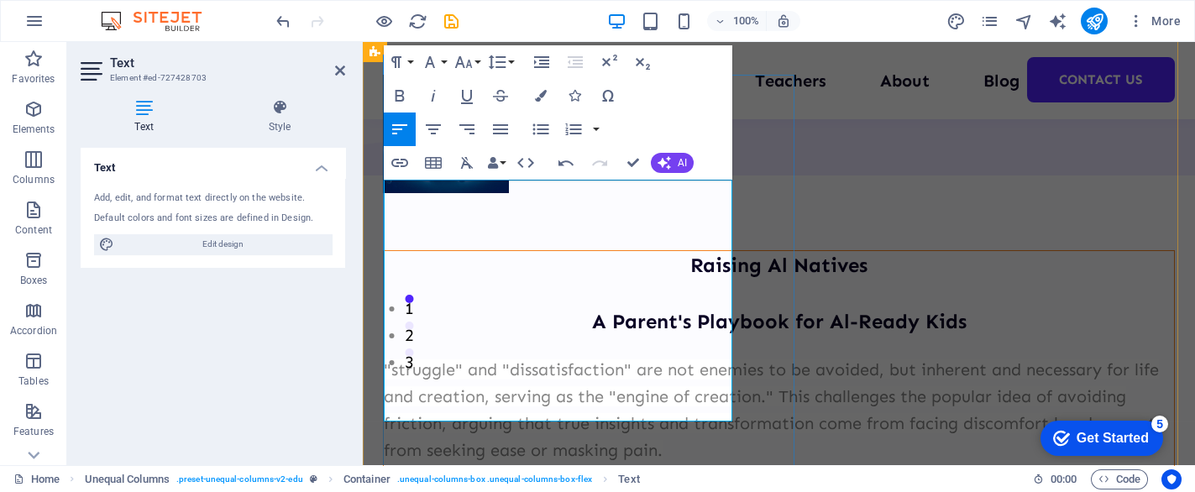
click at [623, 360] on span ""struggle" and "dissatisfaction" are not enemies to be avoided, but inherent an…" at bounding box center [771, 410] width 775 height 101
click at [657, 360] on span ""struggle" and "dissatisfaction" are not enemies to be avoided, but inherent an…" at bounding box center [771, 410] width 775 height 101
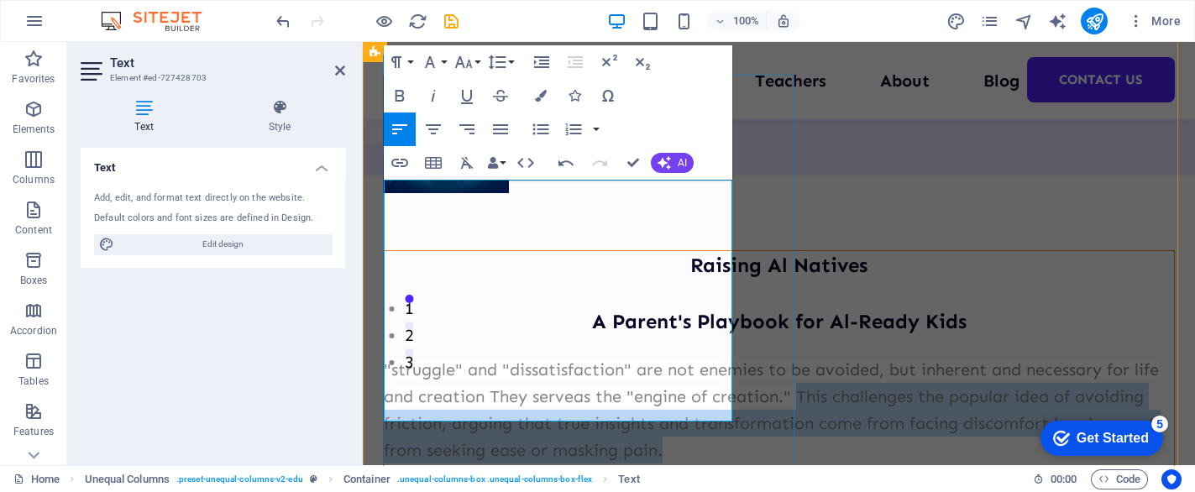
drag, startPoint x: 606, startPoint y: 267, endPoint x: 653, endPoint y: 412, distance: 152.0
click at [653, 412] on p ""struggle" and "dissatisfaction" are not enemies to be avoided, but inherent an…" at bounding box center [779, 410] width 790 height 108
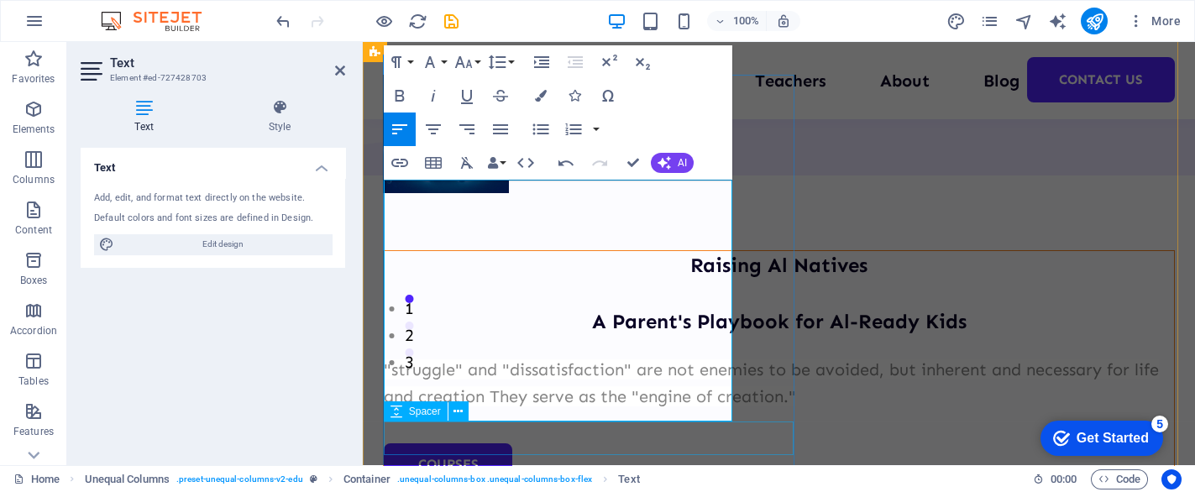
scroll to position [135, 0]
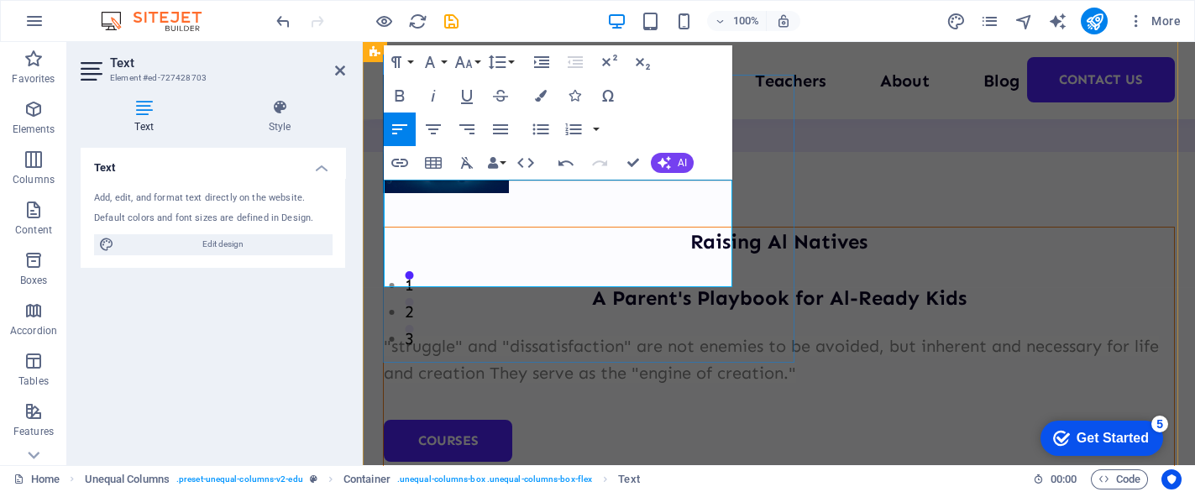
click at [385, 336] on span ""struggle" and "dissatisfaction" are not enemies to be avoided, but inherent an…" at bounding box center [771, 359] width 775 height 47
click at [420, 336] on span ""struggle" and "dissatisfaction" are not enemies to be avoided, but inherent an…" at bounding box center [771, 359] width 775 height 47
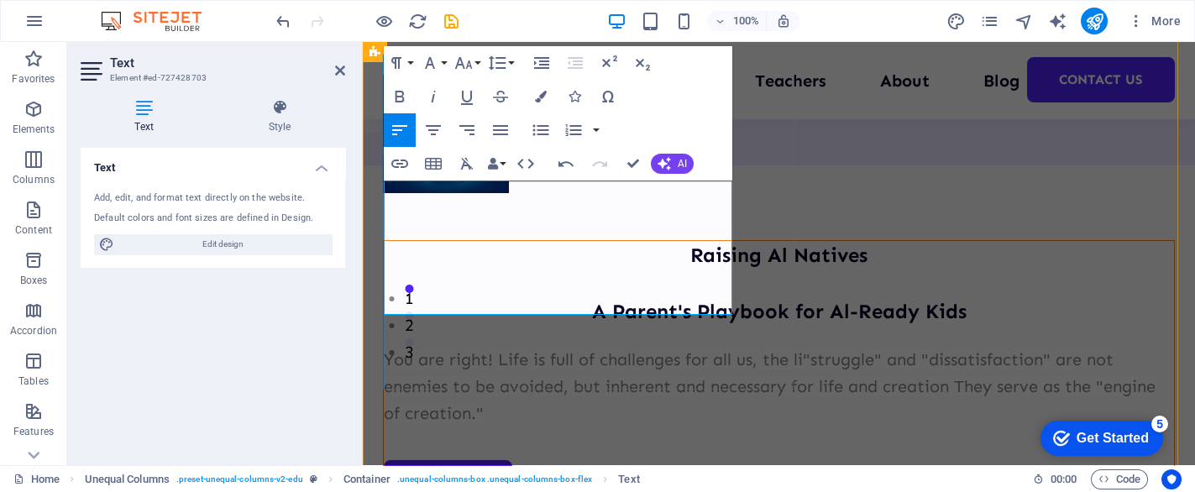
scroll to position [112, 0]
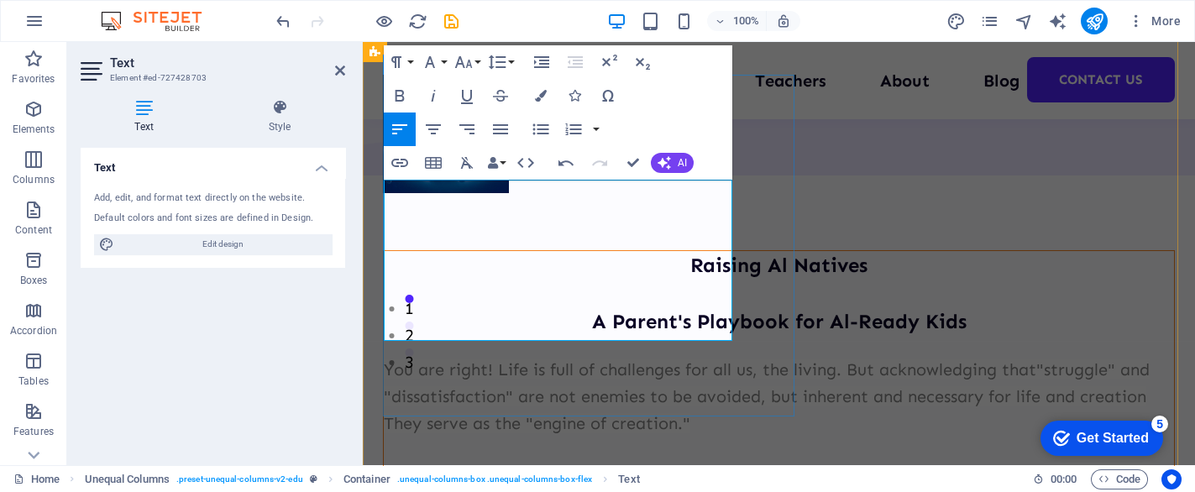
click at [465, 360] on span "You are right! Life is full of challenges for all us, the living. But acknowled…" at bounding box center [767, 397] width 766 height 74
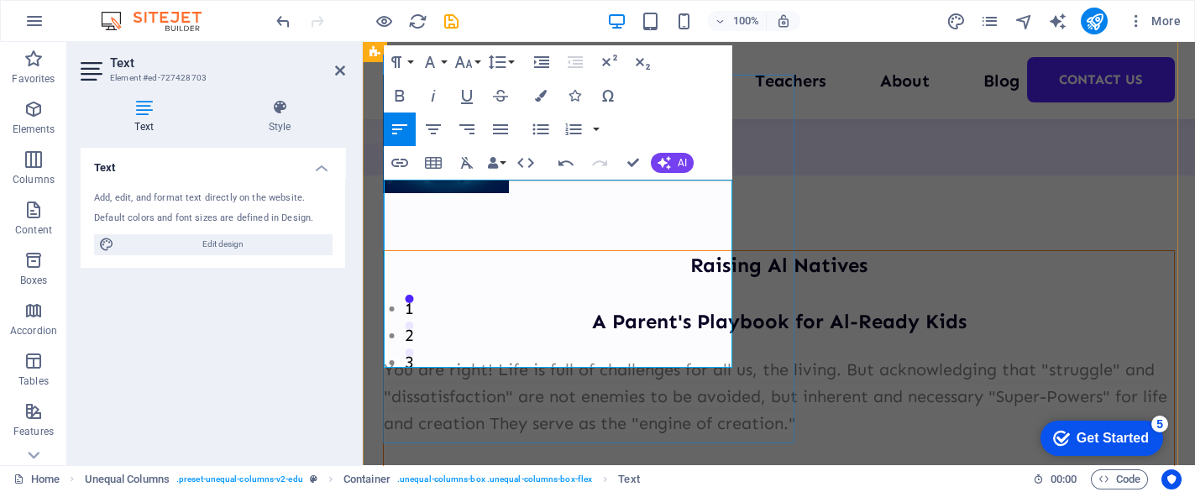
click at [450, 360] on span "You are right! Life is full of challenges for all us, the living. But acknowled…" at bounding box center [776, 397] width 784 height 74
click at [549, 360] on span "You are right! Life is full of challenges for all us, the living. But acknowled…" at bounding box center [776, 397] width 784 height 74
click at [776, 250] on div "Raising Al Natives A Parent's Playbook for Al-Ready Kids You are right! Life is…" at bounding box center [779, 411] width 792 height 322
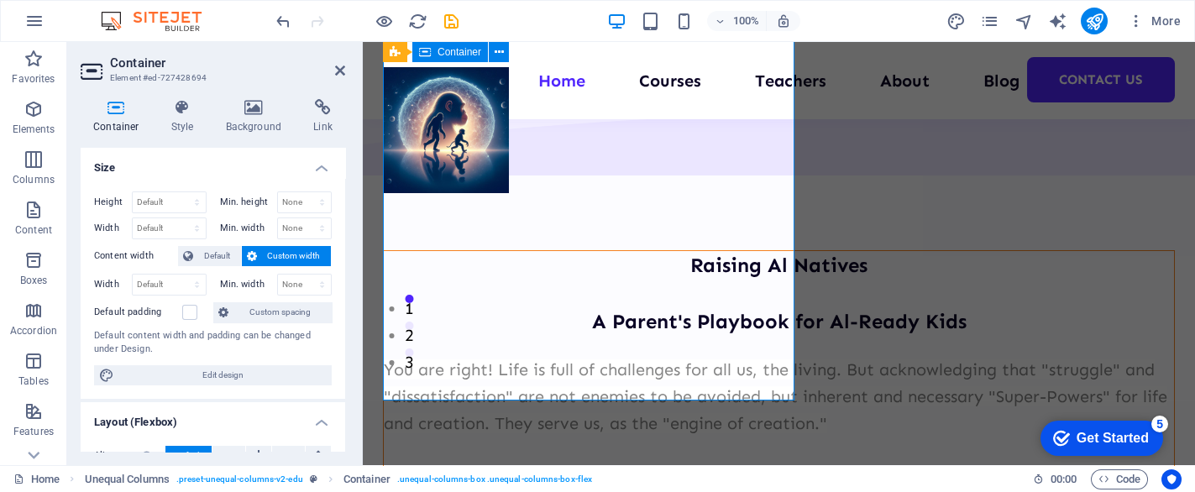
scroll to position [155, 0]
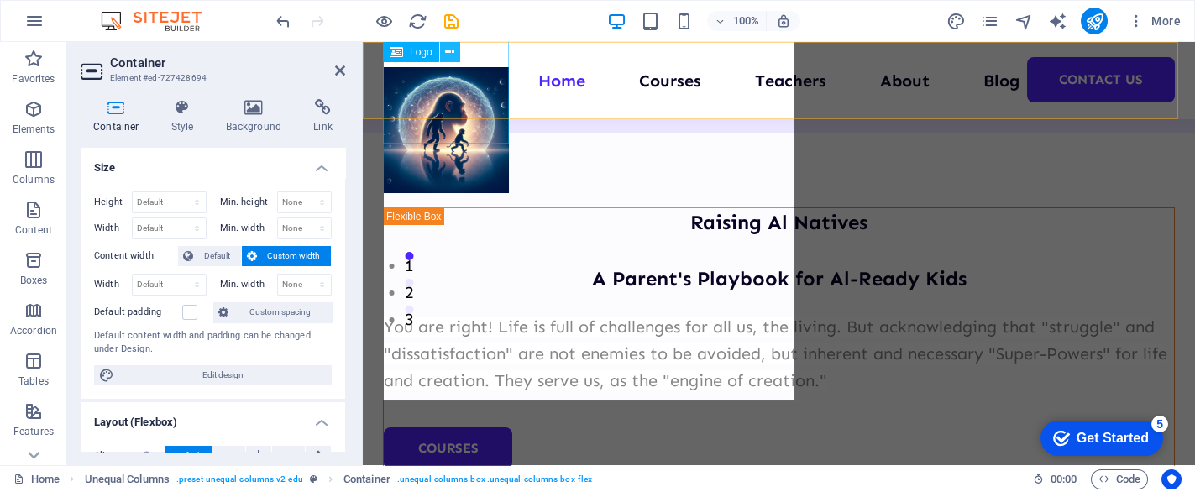
click at [453, 50] on icon at bounding box center [449, 53] width 9 height 18
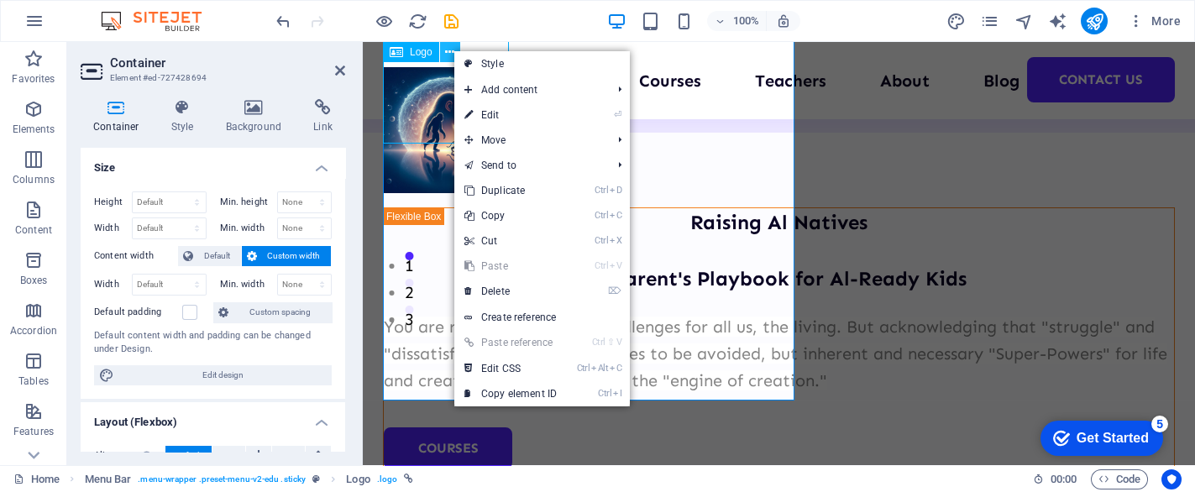
scroll to position [122, 0]
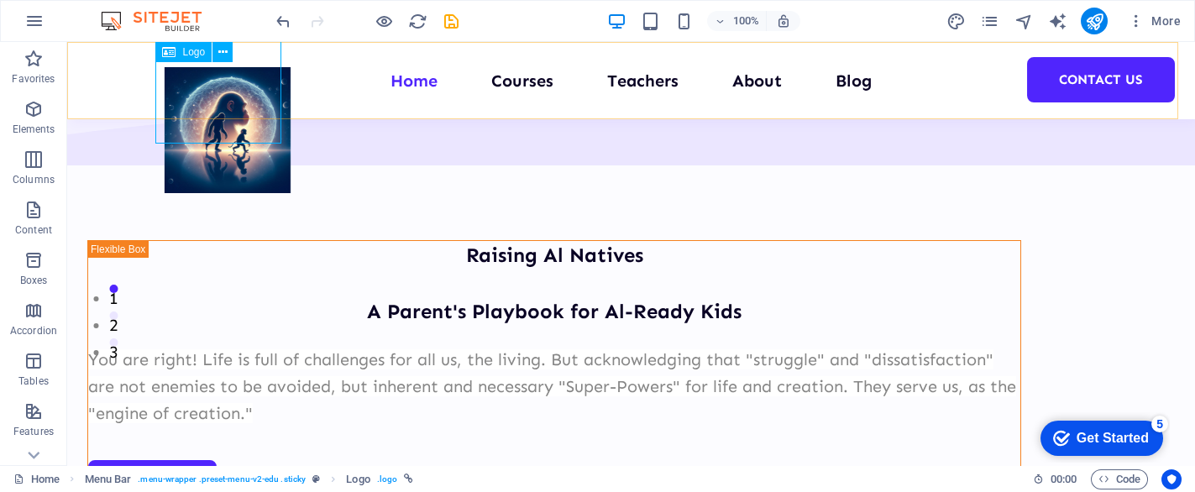
click at [257, 82] on div at bounding box center [228, 130] width 126 height 126
click at [225, 48] on icon at bounding box center [222, 53] width 9 height 18
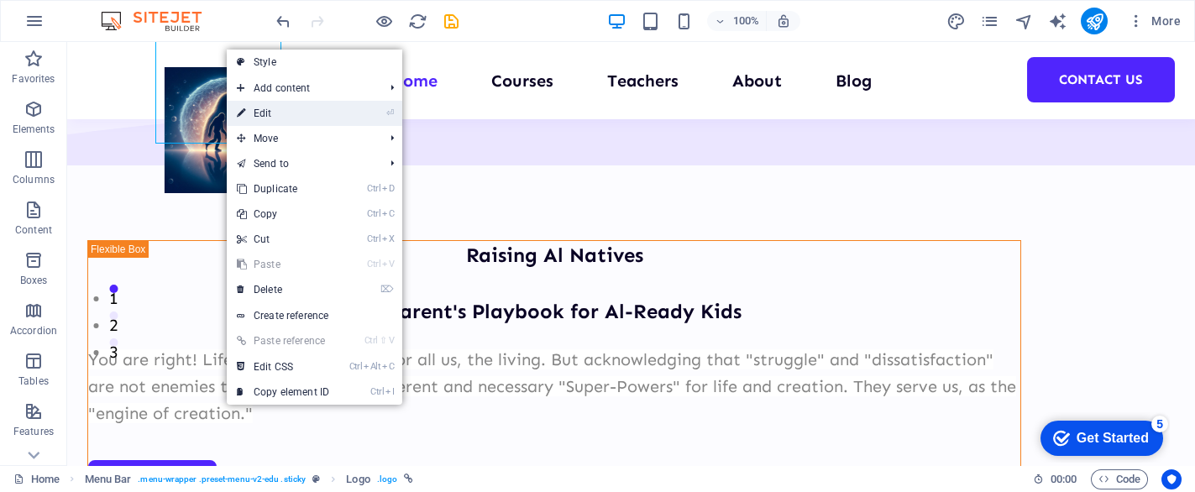
click at [349, 112] on li "⏎ Edit" at bounding box center [315, 113] width 176 height 25
click at [309, 109] on link "⏎ Edit" at bounding box center [283, 113] width 113 height 25
select select "px"
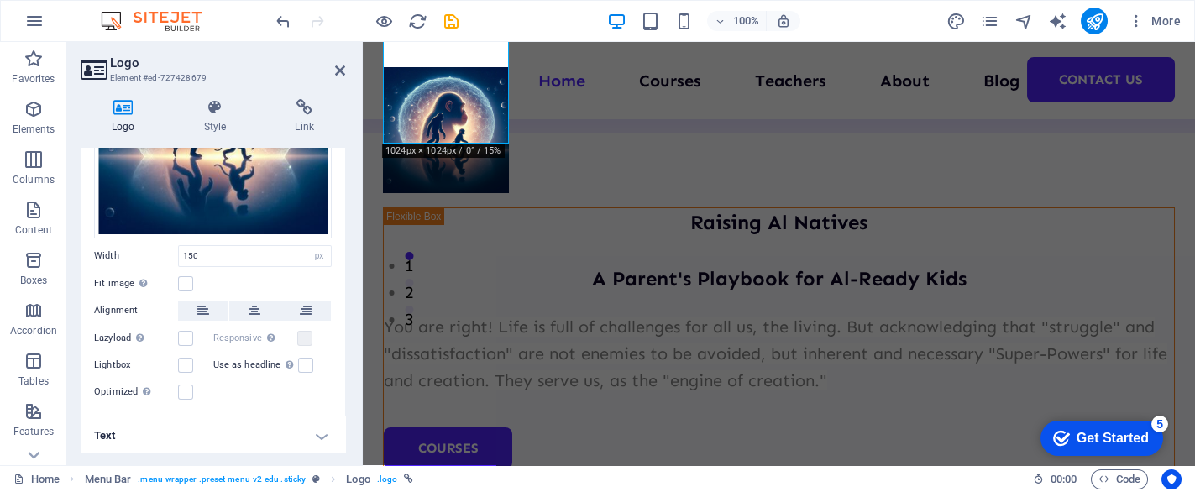
scroll to position [0, 0]
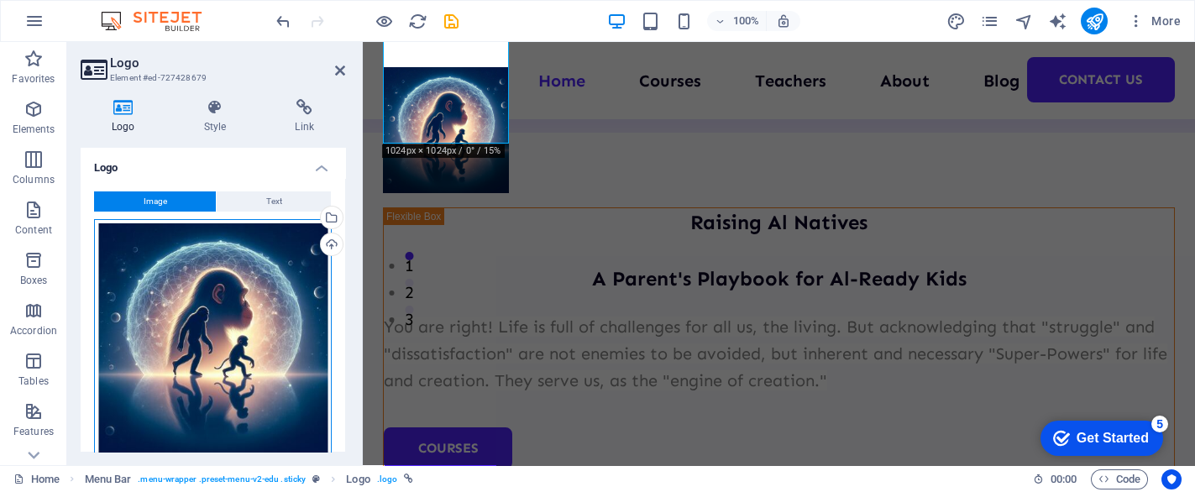
drag, startPoint x: 213, startPoint y: 333, endPoint x: 192, endPoint y: 313, distance: 29.7
click at [192, 313] on div "Drag files here, click to choose files or select files from Files or our free s…" at bounding box center [213, 338] width 238 height 238
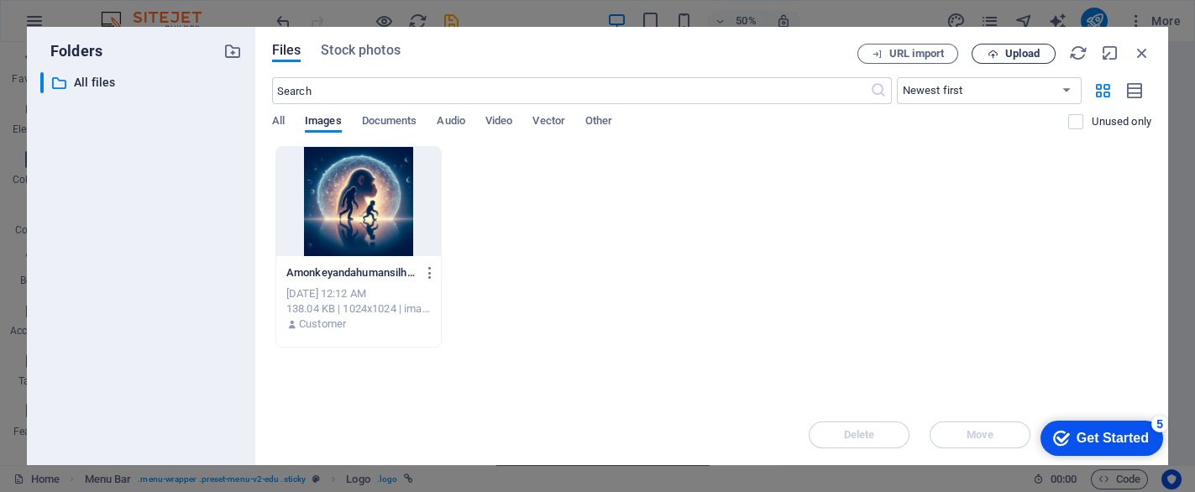
click at [1027, 45] on button "Upload" at bounding box center [1014, 54] width 84 height 20
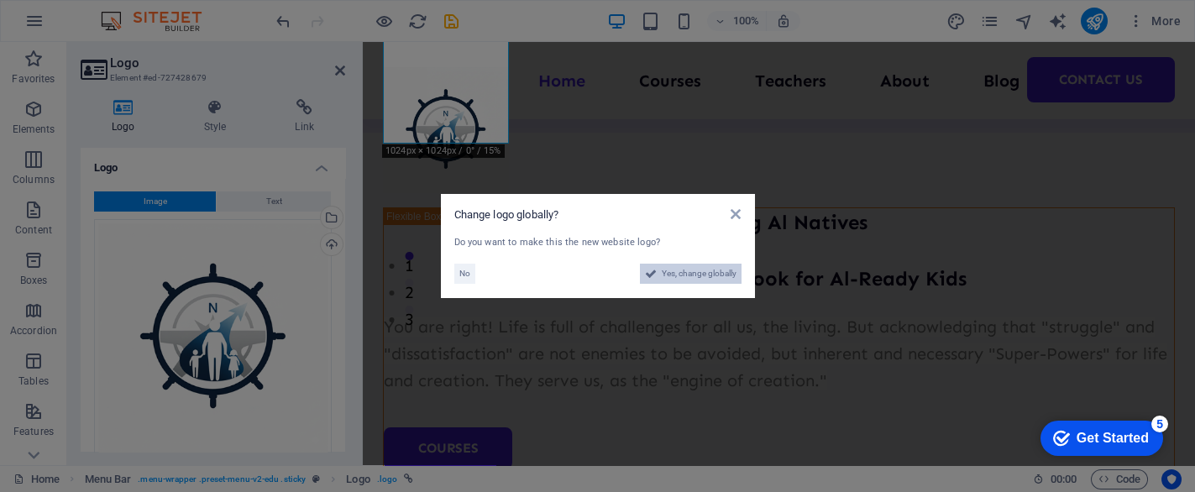
click at [712, 275] on span "Yes, change globally" at bounding box center [699, 274] width 75 height 20
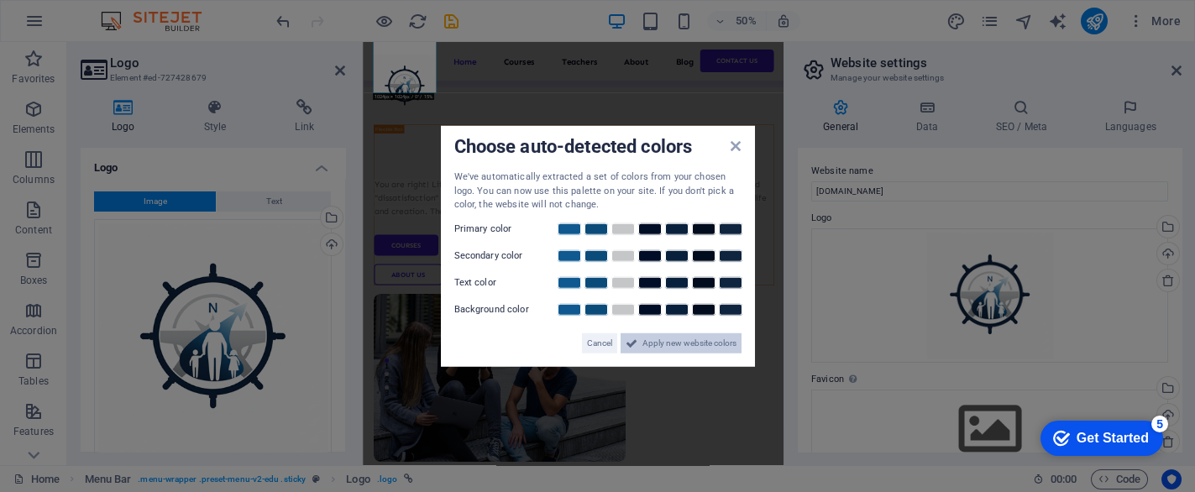
click at [681, 345] on span "Apply new website colors" at bounding box center [690, 343] width 94 height 20
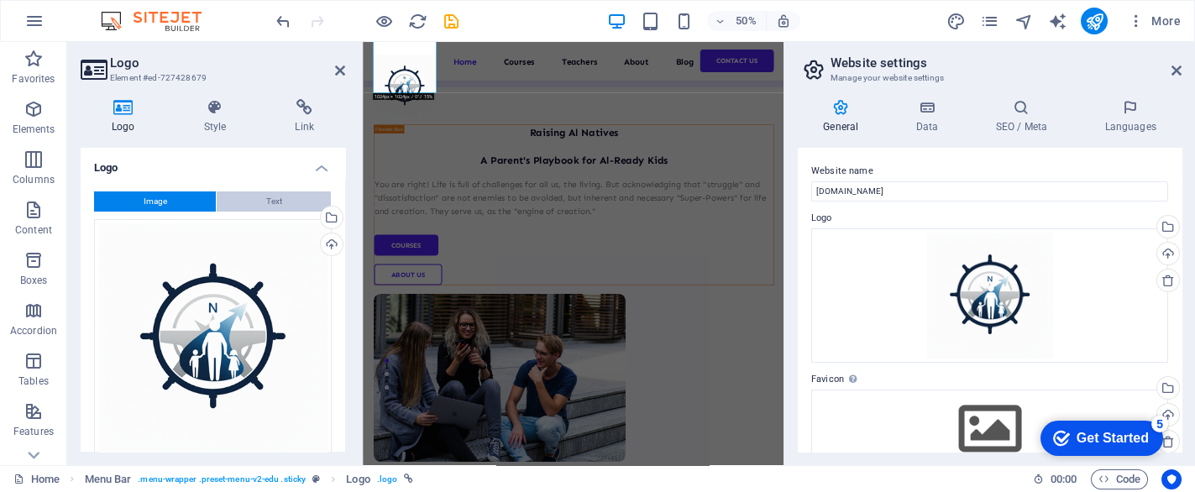
click at [276, 198] on span "Text" at bounding box center [274, 202] width 16 height 20
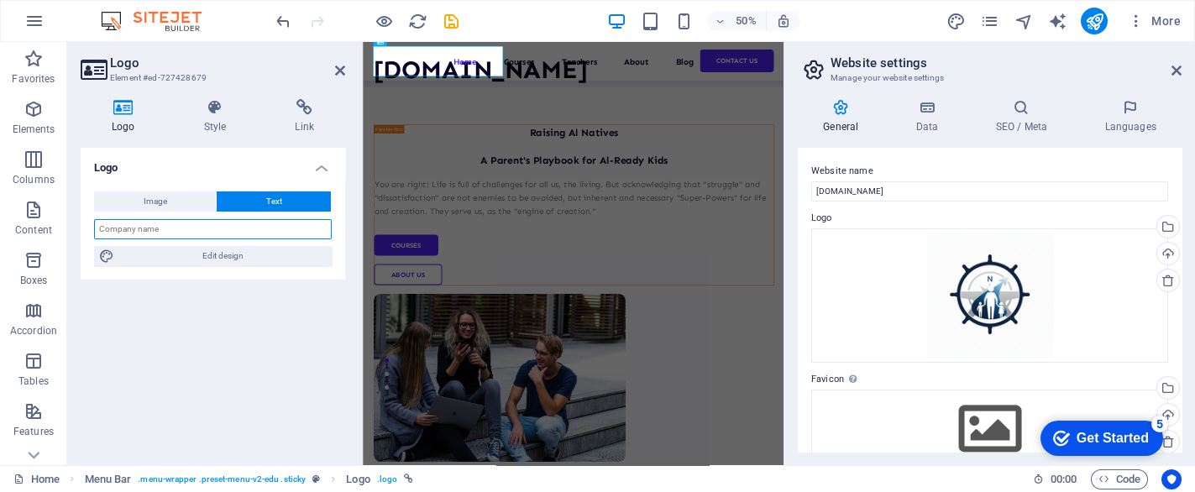
click at [218, 239] on div "Image Text Drag files here, click to choose files or select files from Files or…" at bounding box center [213, 229] width 265 height 102
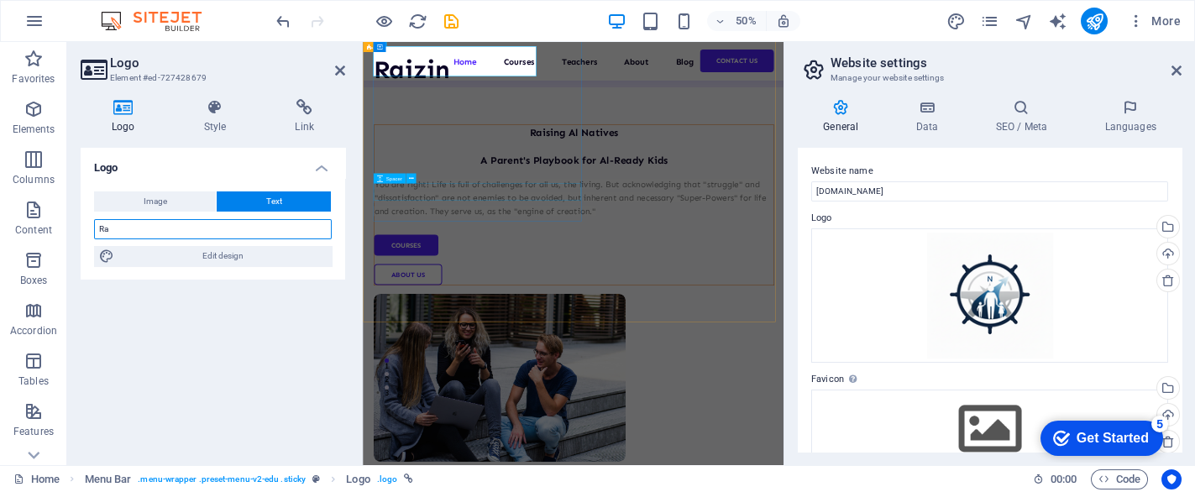
type input "R"
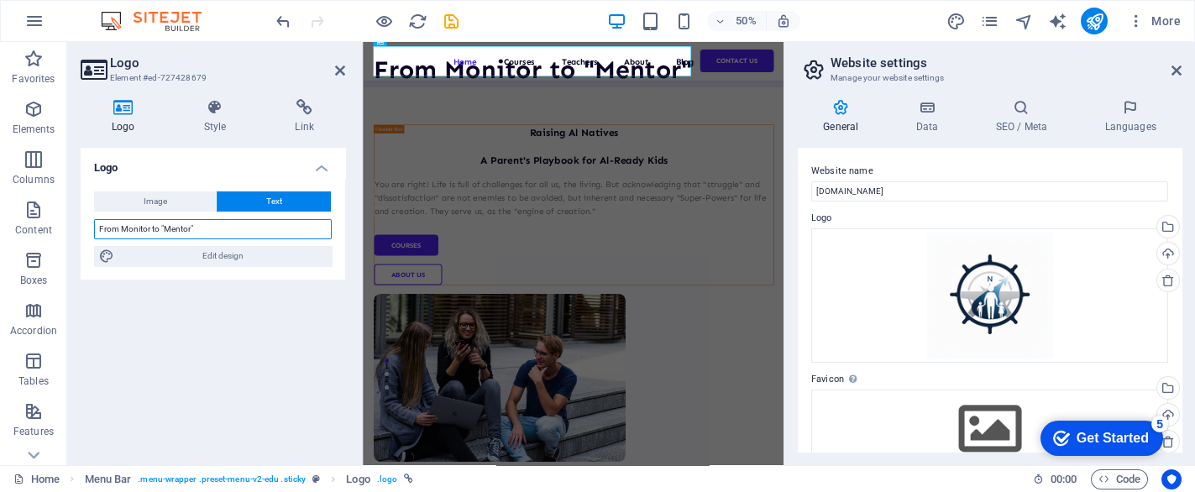
click at [119, 230] on input "From Monitor to "Mentor"" at bounding box center [213, 229] width 238 height 20
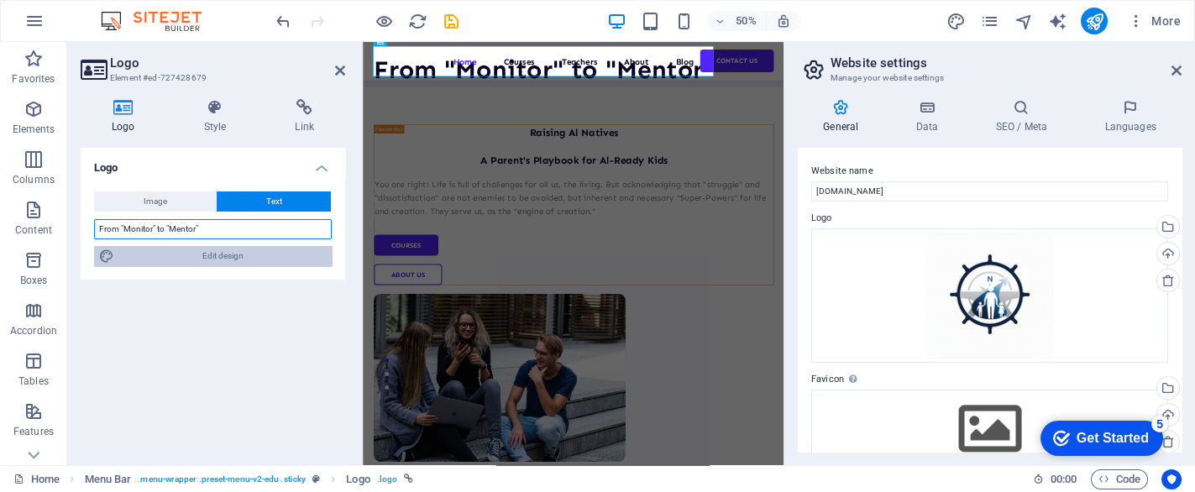
type input "From "Monitor" to "Mentor""
click at [235, 261] on span "Edit design" at bounding box center [222, 256] width 207 height 20
select select "px"
select select "700"
select select "px"
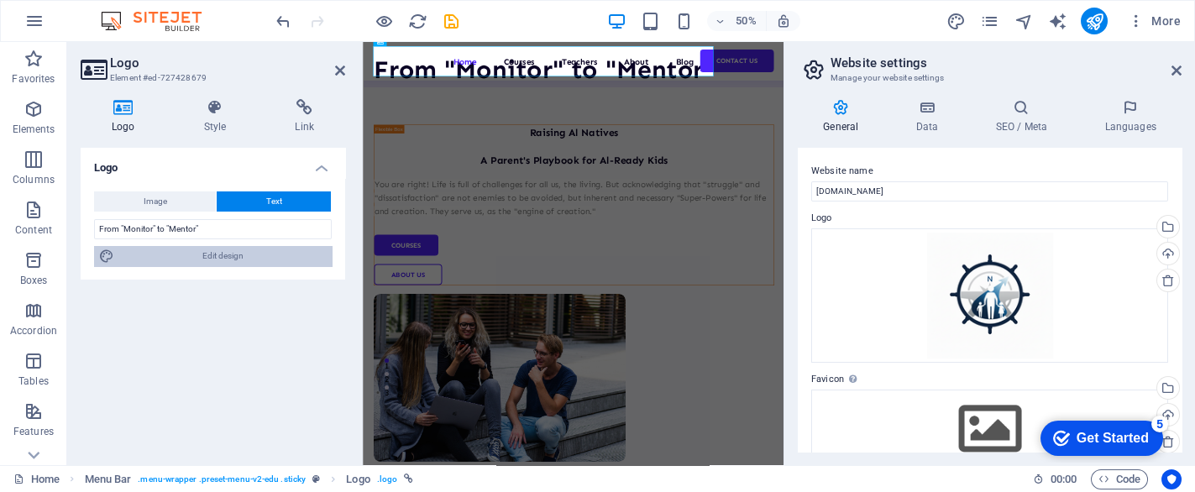
select select "rem"
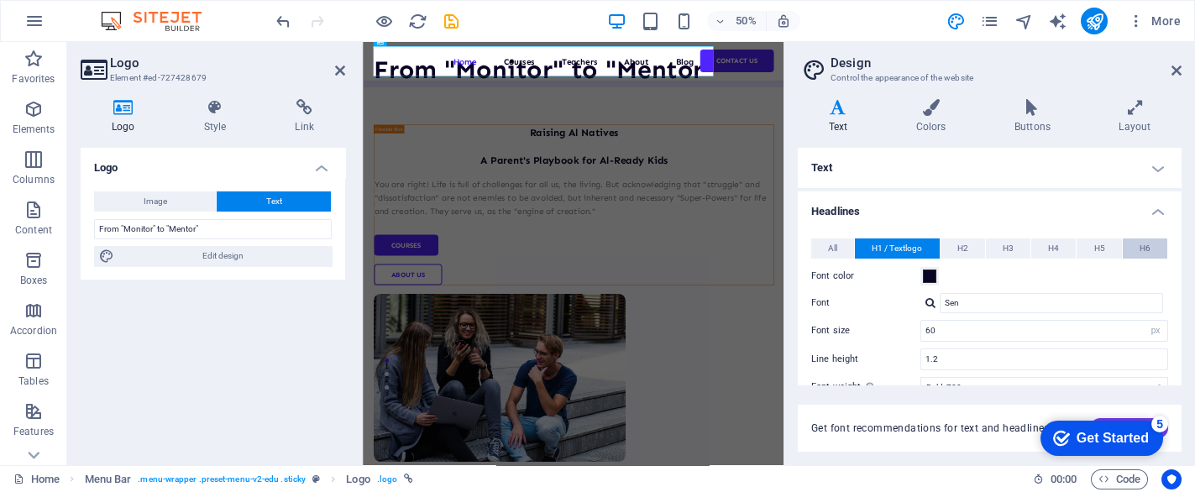
click at [1153, 252] on button "H6" at bounding box center [1145, 249] width 45 height 20
click at [1150, 252] on button "H6" at bounding box center [1145, 249] width 45 height 20
click at [460, 83] on div "From "Monitor" to "Mentor"" at bounding box center [723, 97] width 681 height 60
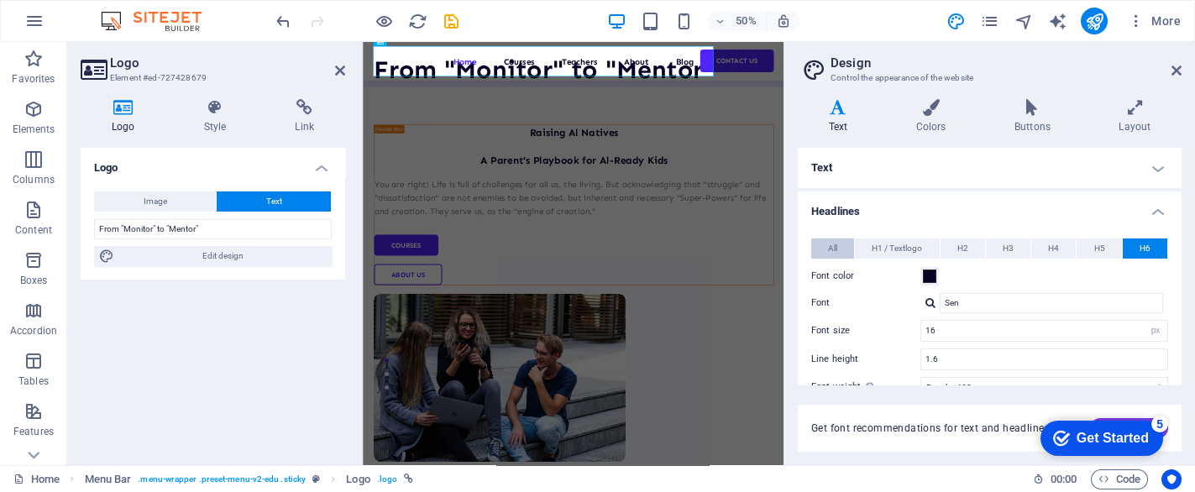
click at [837, 245] on span "All" at bounding box center [832, 249] width 9 height 20
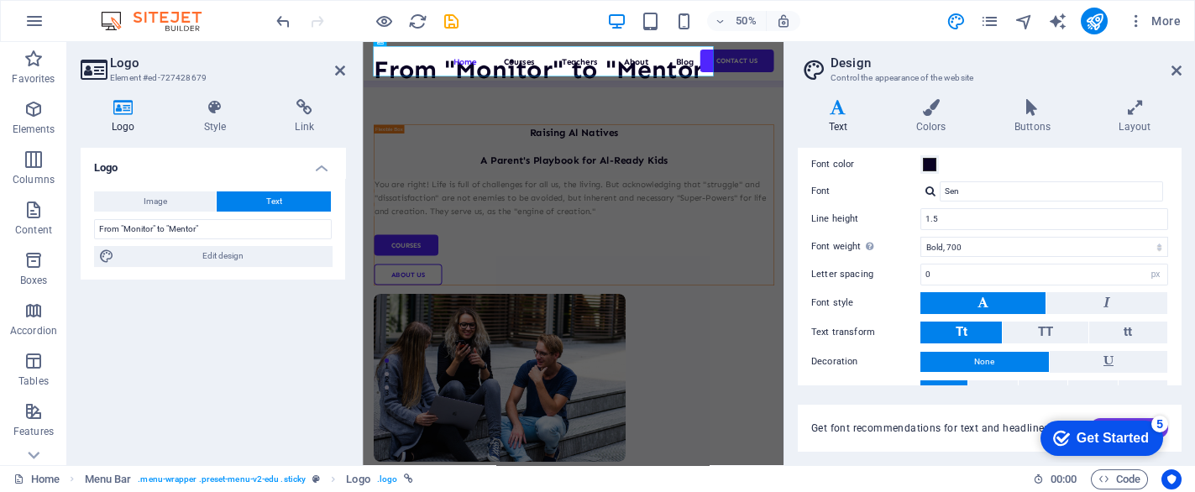
click at [1016, 301] on button at bounding box center [983, 303] width 125 height 22
click at [1015, 301] on button at bounding box center [983, 303] width 125 height 22
click at [672, 70] on div "From "Monitor" to "Mentor"" at bounding box center [723, 97] width 681 height 60
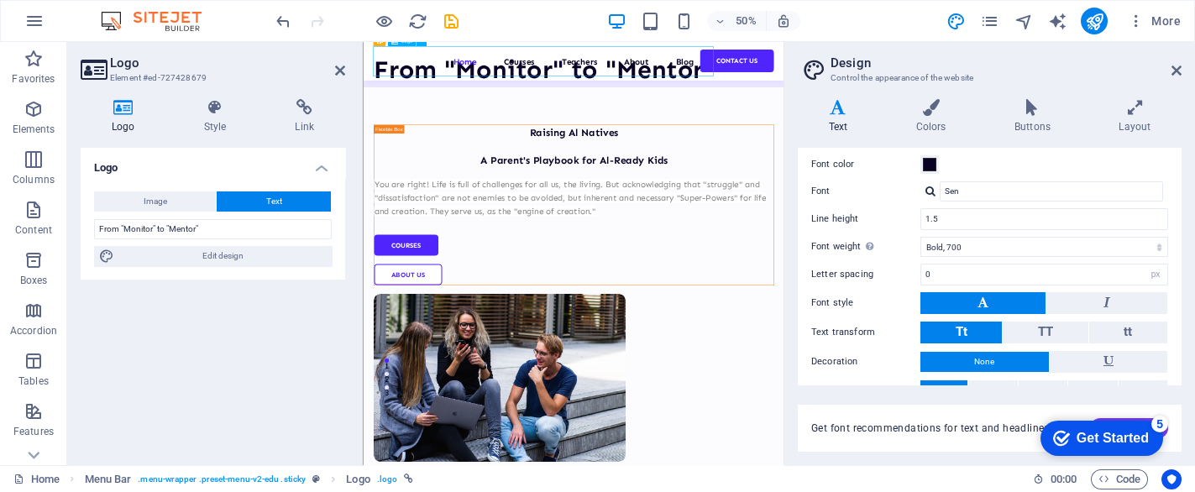
click at [674, 70] on div "From "Monitor" to "Mentor"" at bounding box center [723, 97] width 681 height 60
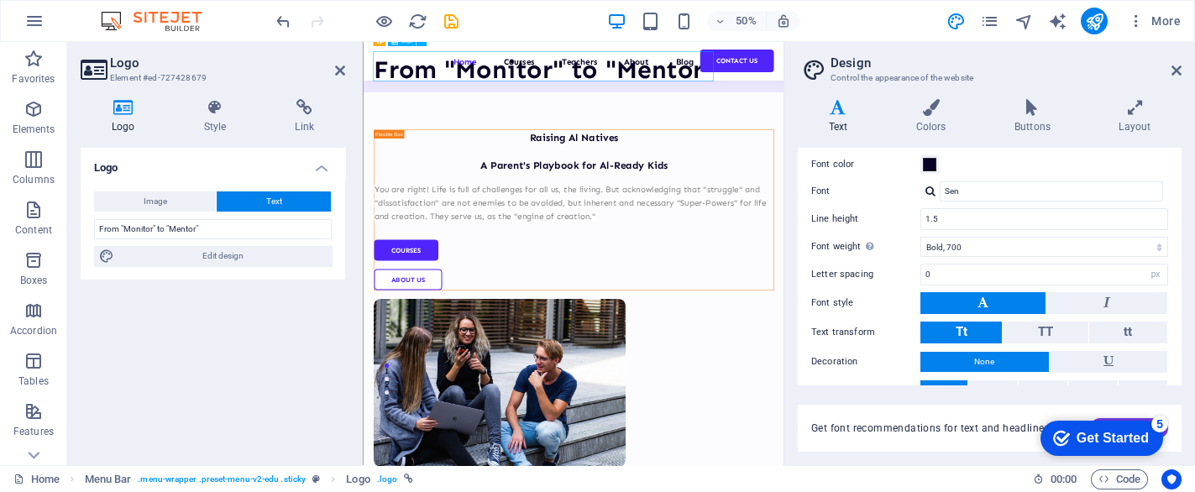
click at [674, 70] on div "From "Monitor" to "Mentor"" at bounding box center [723, 97] width 681 height 60
click at [337, 69] on icon at bounding box center [340, 70] width 10 height 13
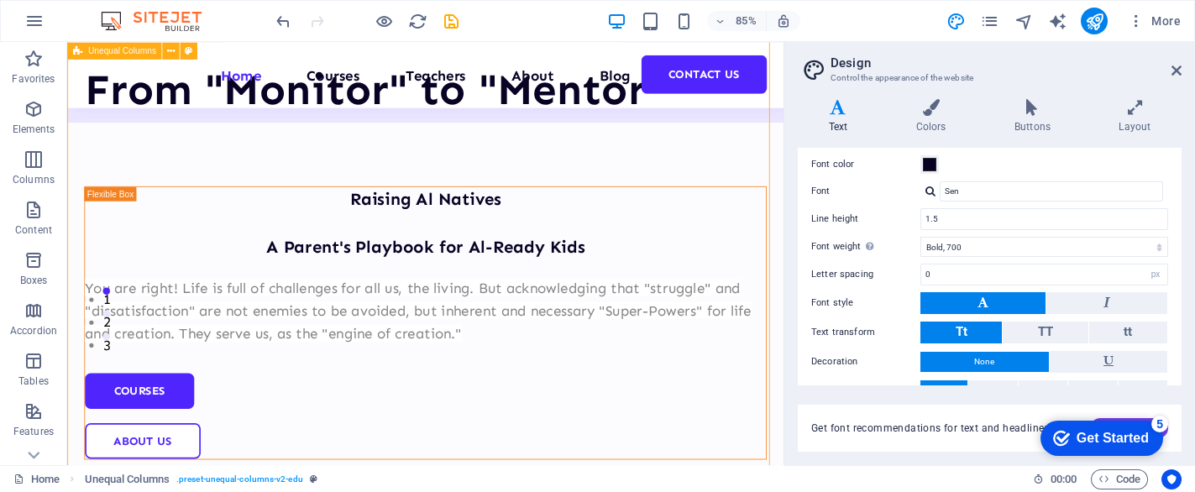
drag, startPoint x: 441, startPoint y: 472, endPoint x: 443, endPoint y: 497, distance: 25.3
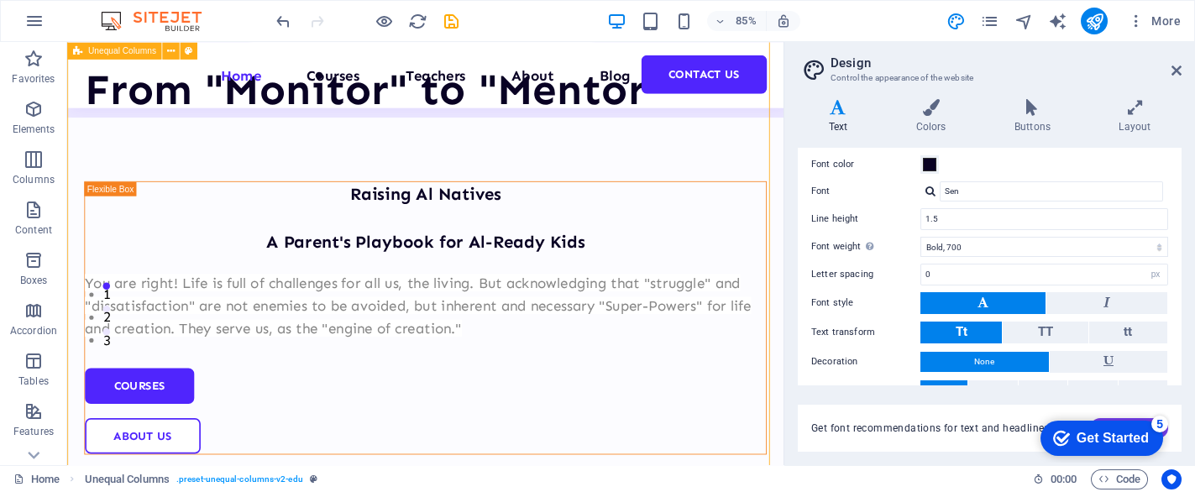
scroll to position [0, 0]
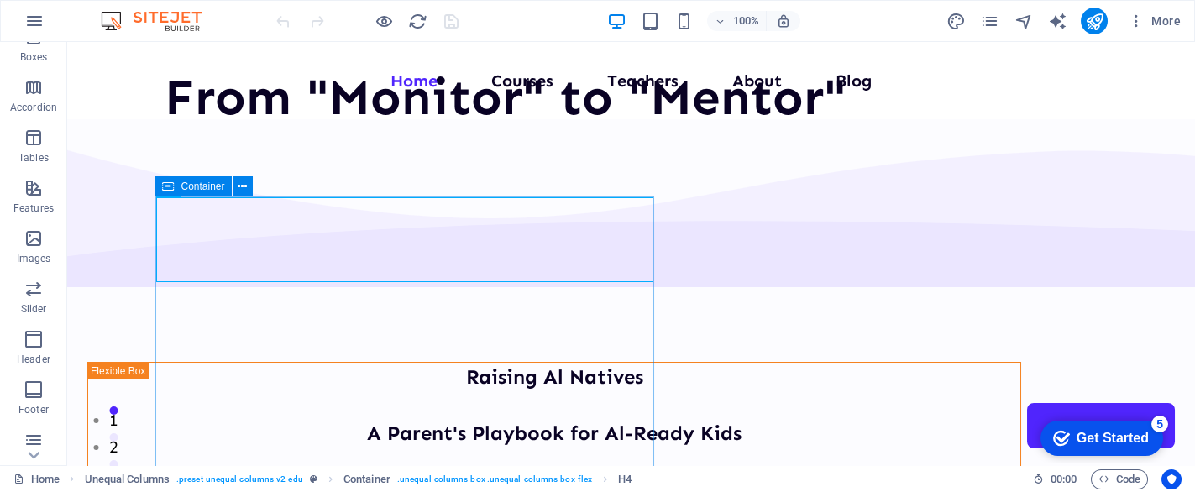
scroll to position [333, 0]
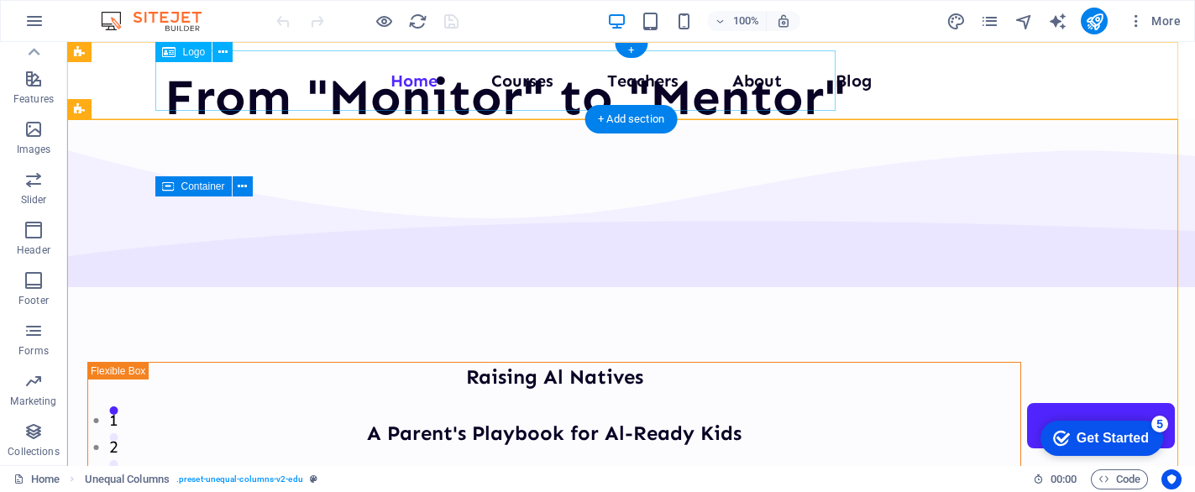
click at [252, 78] on div "From "Monitor" to "Mentor"" at bounding box center [505, 97] width 681 height 60
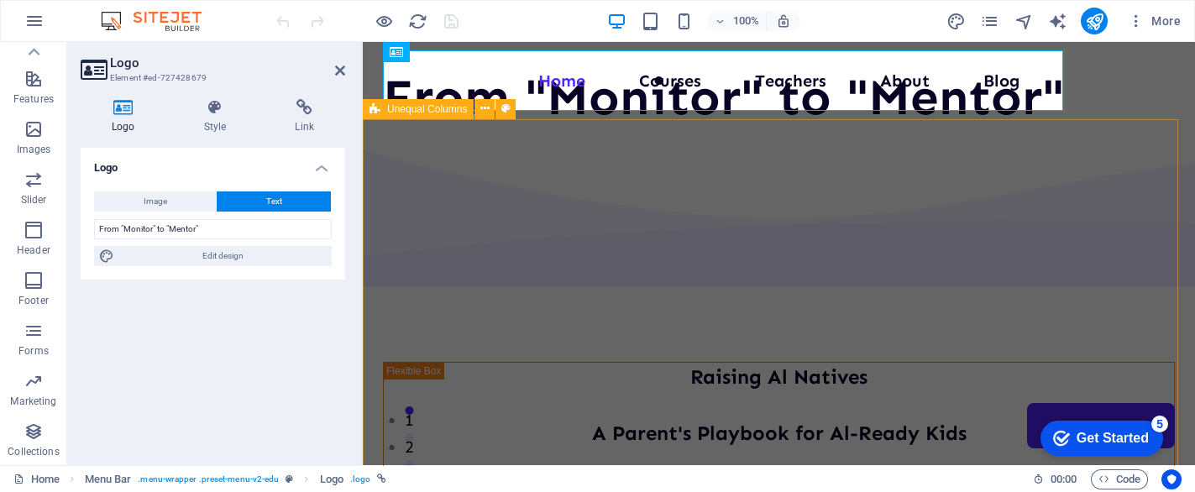
select select "multiple-waves"
select select "em"
